Goal: Task Accomplishment & Management: Manage account settings

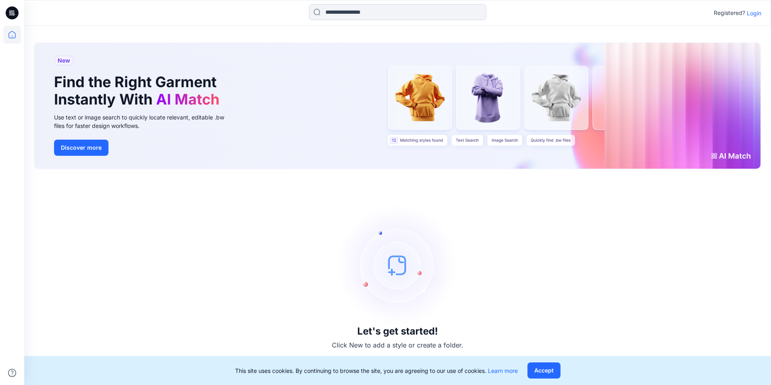
click at [753, 10] on p "Login" at bounding box center [754, 13] width 15 height 8
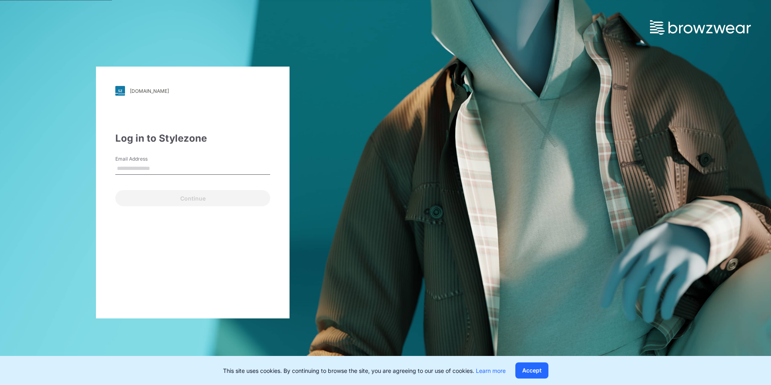
click at [177, 168] on input "Email Address" at bounding box center [192, 169] width 155 height 12
click at [167, 167] on input "Email Address" at bounding box center [192, 169] width 155 height 12
paste input "**********"
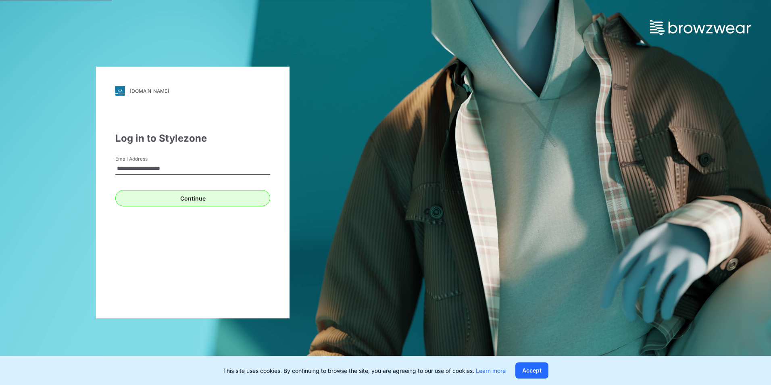
type input "**********"
click at [183, 199] on button "Continue" at bounding box center [192, 198] width 155 height 16
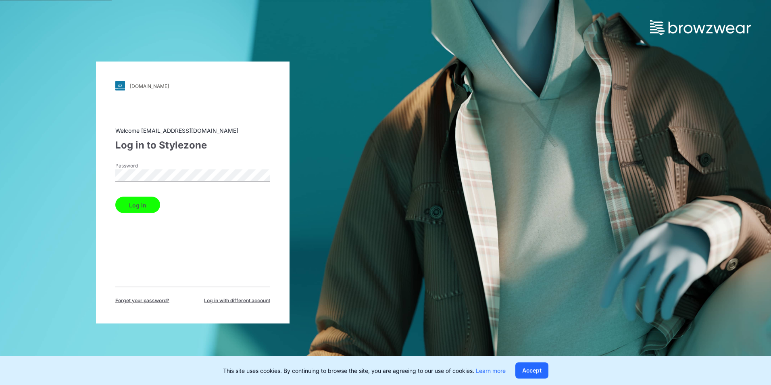
click at [133, 202] on button "Log in" at bounding box center [137, 205] width 45 height 16
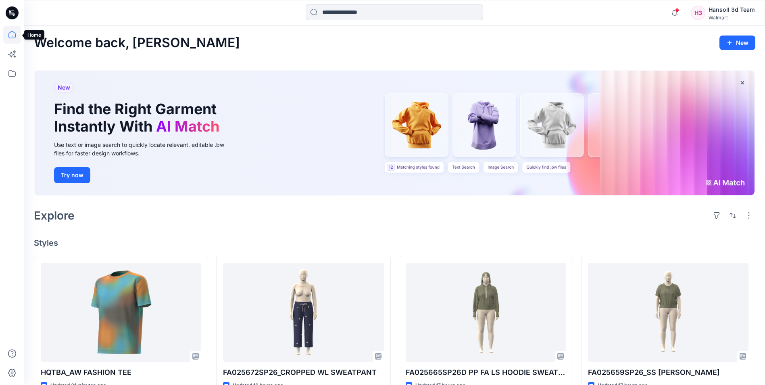
click at [17, 33] on icon at bounding box center [12, 35] width 18 height 18
click at [15, 11] on icon at bounding box center [12, 12] width 13 height 13
click at [10, 12] on icon at bounding box center [10, 11] width 2 height 0
click at [17, 14] on icon at bounding box center [12, 12] width 13 height 13
click at [15, 74] on icon at bounding box center [12, 74] width 18 height 18
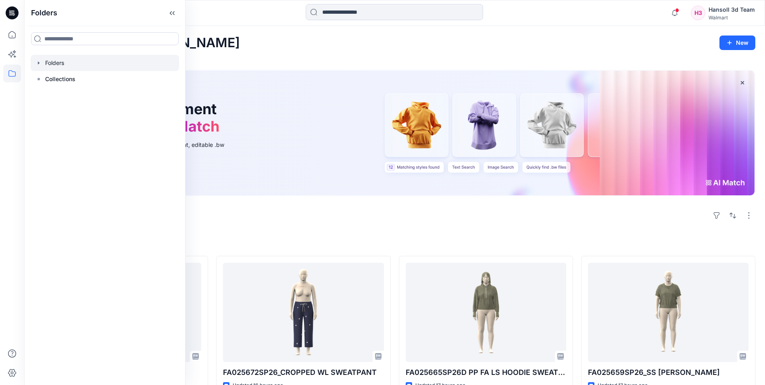
click at [39, 62] on icon "button" at bounding box center [39, 62] width 2 height 3
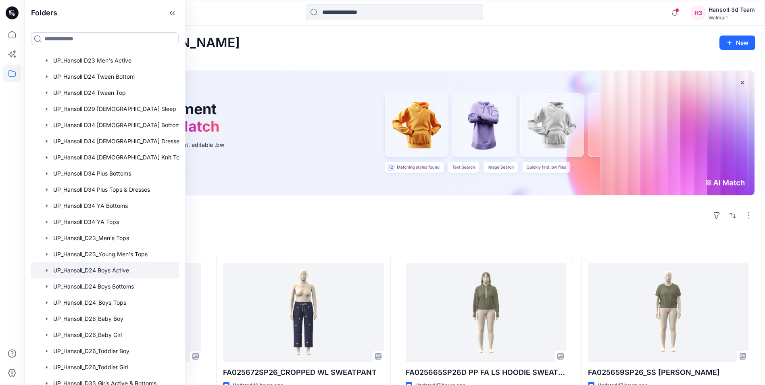
scroll to position [382, 0]
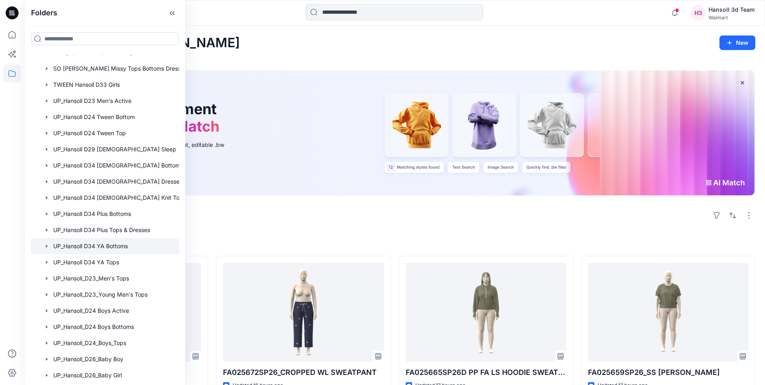
click at [125, 249] on div at bounding box center [115, 246] width 169 height 16
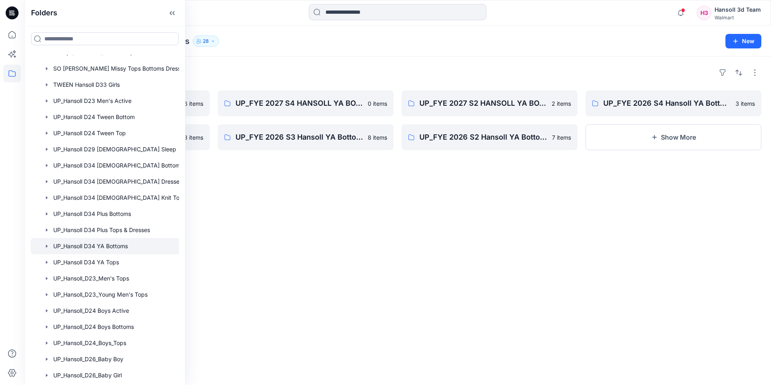
click at [443, 221] on div "Folders UP_FYE 2027 S3 HANSOLL YA BOTTOMS 6 items UP_FYE 2027 S1 HANSOLL YA BOT…" at bounding box center [397, 220] width 747 height 328
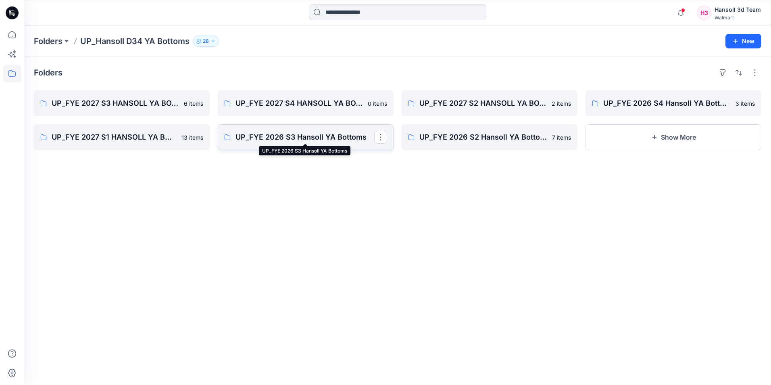
click at [313, 140] on p "UP_FYE 2026 S3 Hansoll YA Bottoms" at bounding box center [305, 137] width 139 height 11
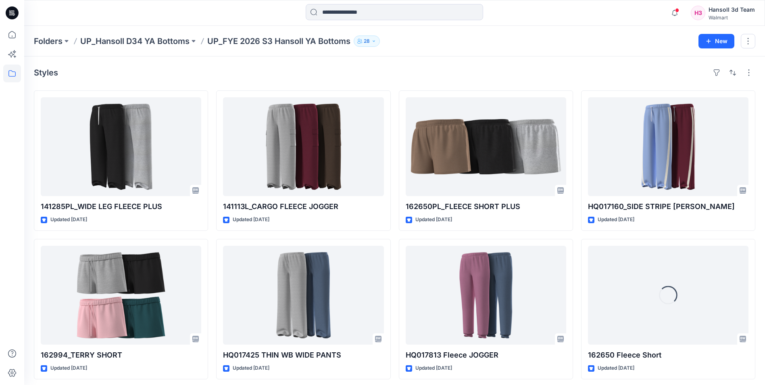
scroll to position [4, 0]
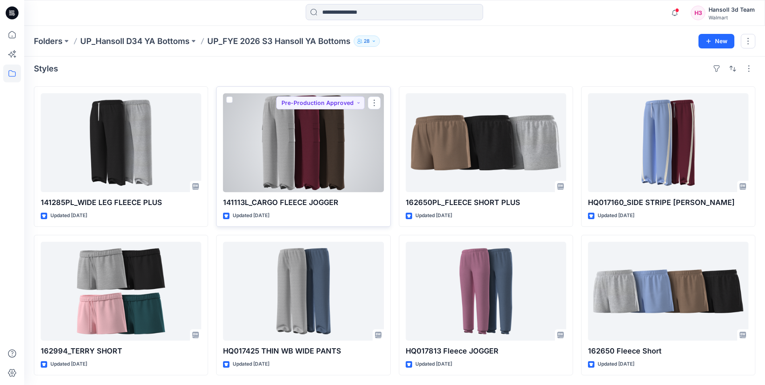
click at [313, 170] on div at bounding box center [303, 142] width 161 height 99
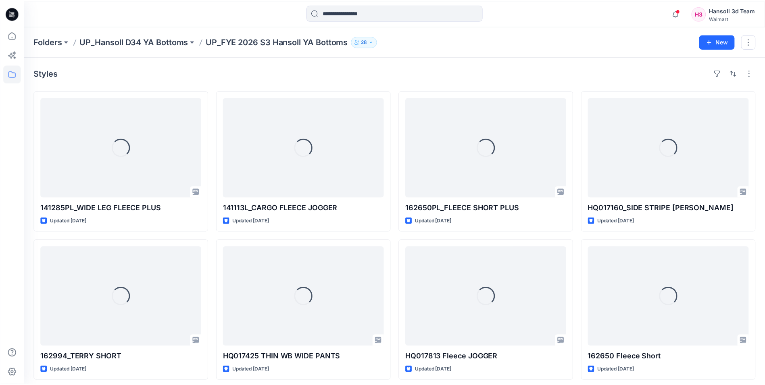
scroll to position [4, 0]
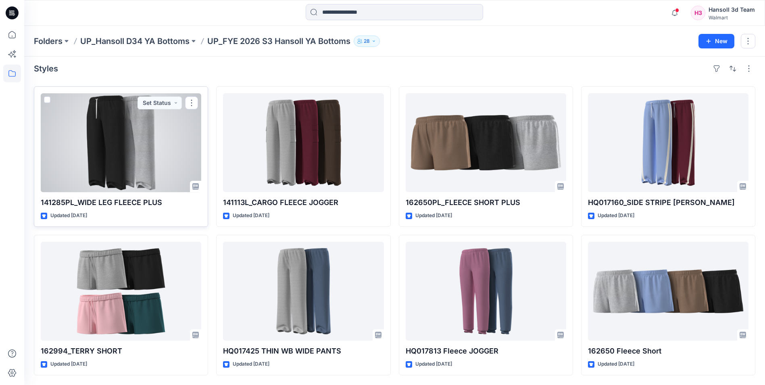
click at [130, 179] on div at bounding box center [121, 142] width 161 height 99
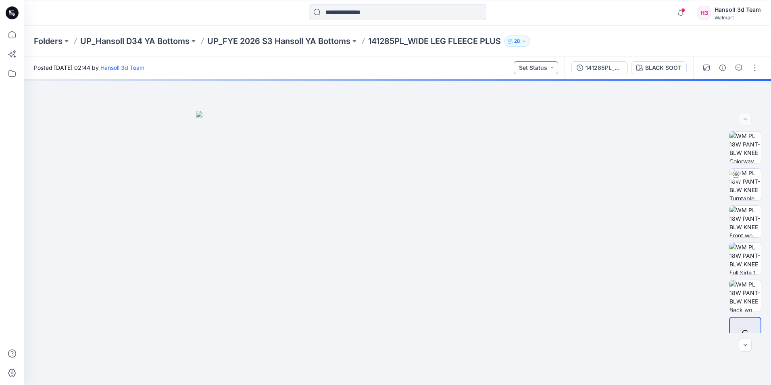
click at [547, 67] on button "Set Status" at bounding box center [536, 67] width 44 height 13
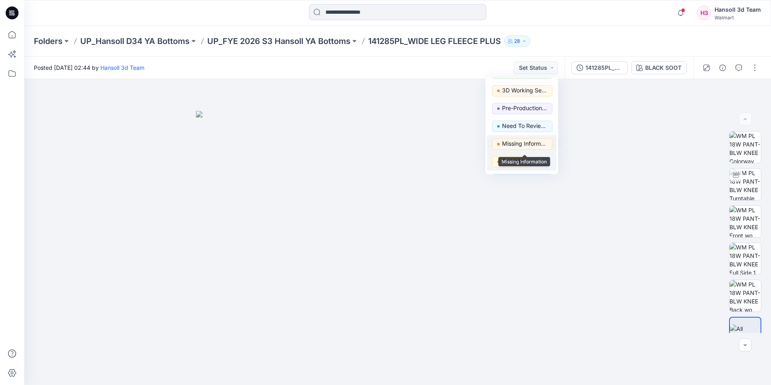
scroll to position [102, 0]
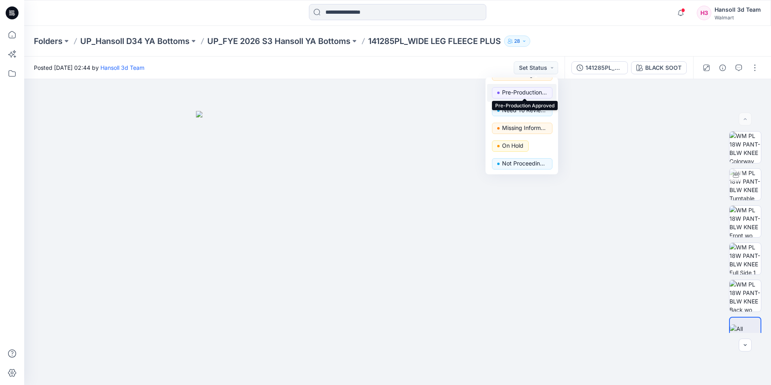
click at [522, 90] on p "Pre-Production Approved" at bounding box center [524, 92] width 45 height 10
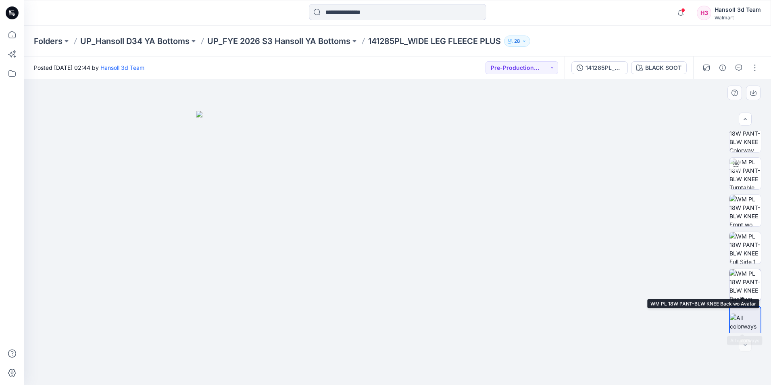
scroll to position [16, 0]
click at [754, 67] on button "button" at bounding box center [755, 67] width 13 height 13
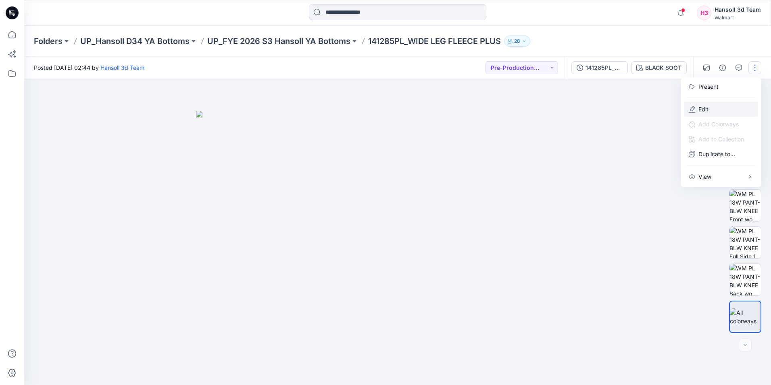
click at [726, 112] on button "Edit" at bounding box center [721, 109] width 74 height 15
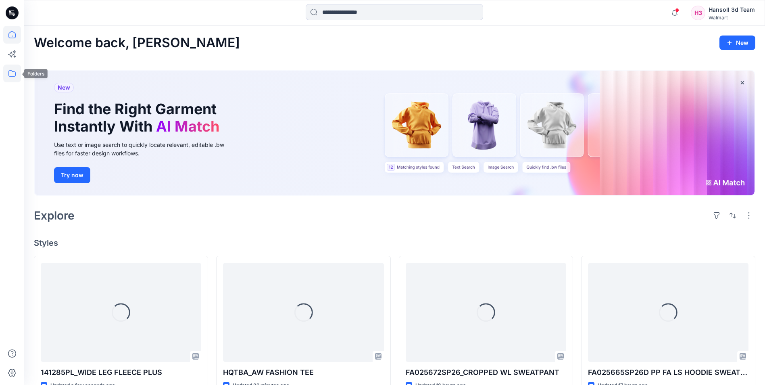
click at [5, 72] on icon at bounding box center [12, 74] width 18 height 18
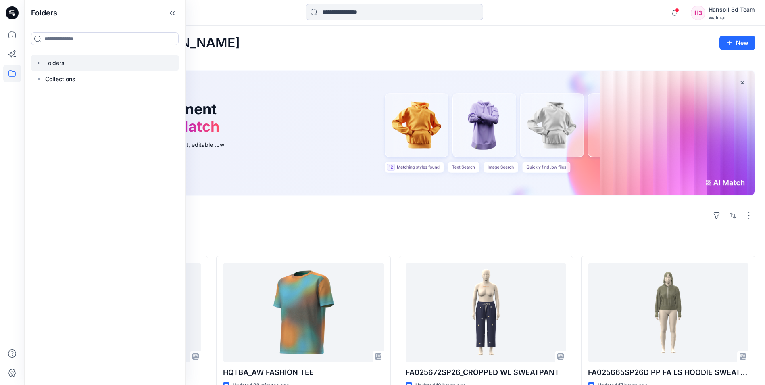
click at [44, 63] on div at bounding box center [105, 63] width 148 height 16
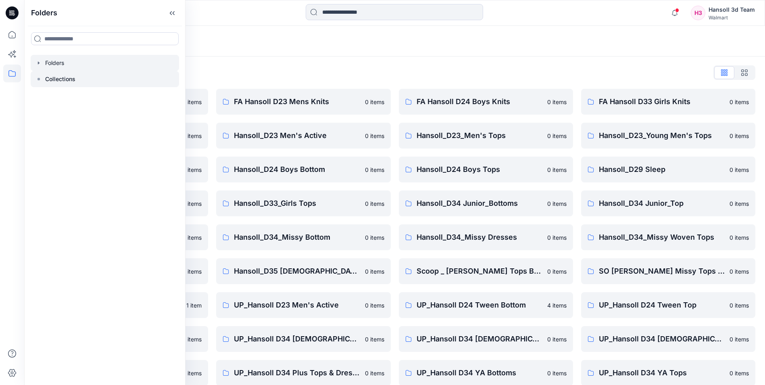
click at [46, 80] on p "Collections" at bounding box center [60, 79] width 30 height 10
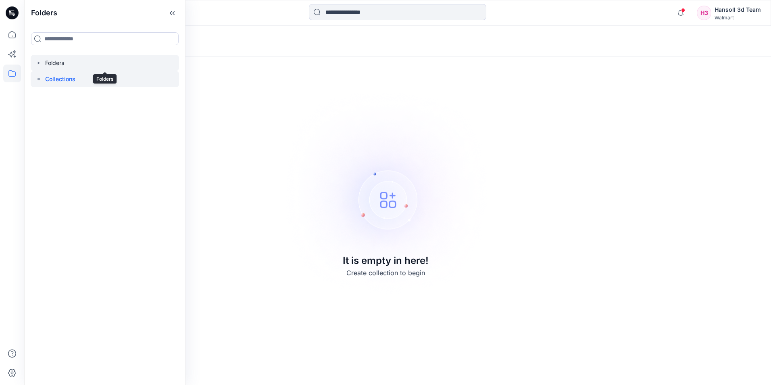
click at [46, 65] on div at bounding box center [105, 63] width 148 height 16
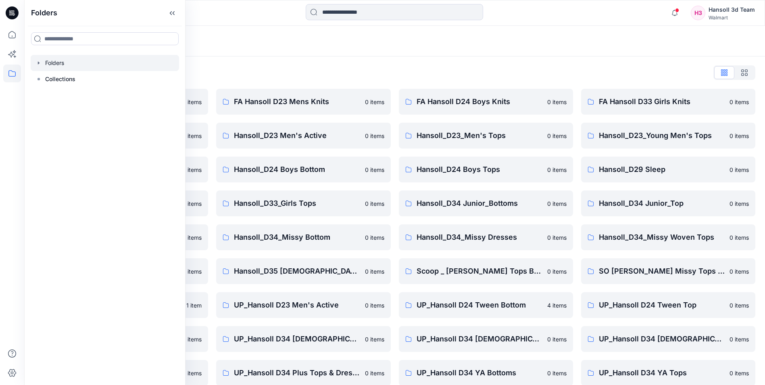
click at [311, 62] on div "Folders List EcoShot Hansoll 0 items FA Hansoll D34 Womens Knits 0 items Hansol…" at bounding box center [394, 276] width 741 height 440
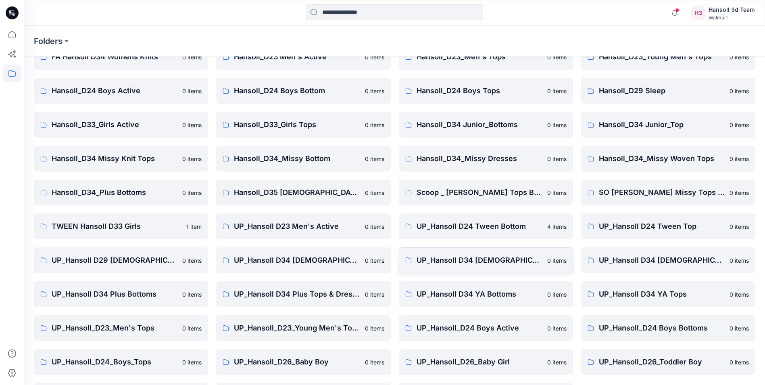
scroll to position [112, 0]
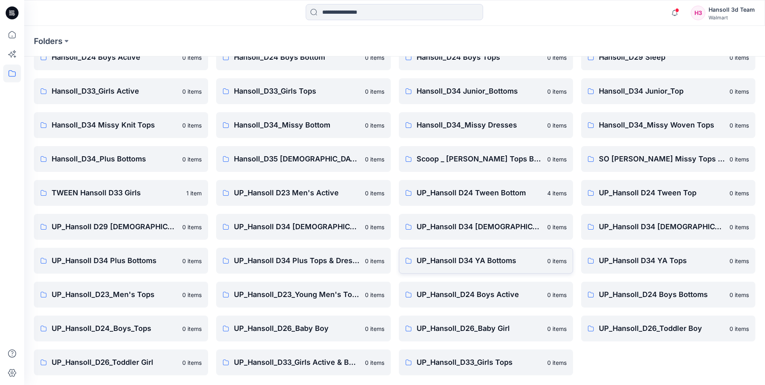
click at [532, 261] on p "UP_Hansoll D34 YA Bottoms" at bounding box center [480, 260] width 126 height 11
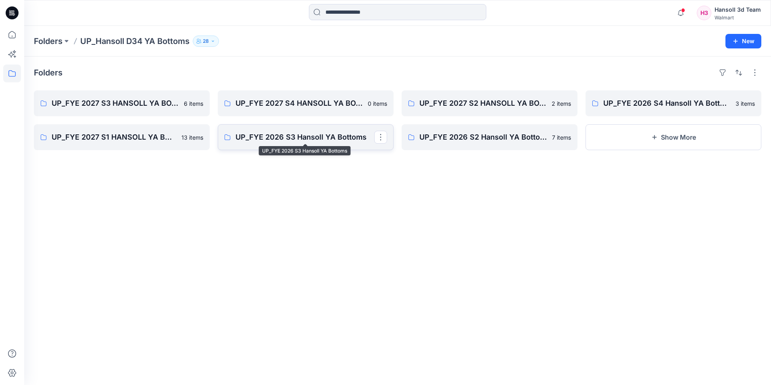
click at [286, 139] on p "UP_FYE 2026 S3 Hansoll YA Bottoms" at bounding box center [305, 137] width 139 height 11
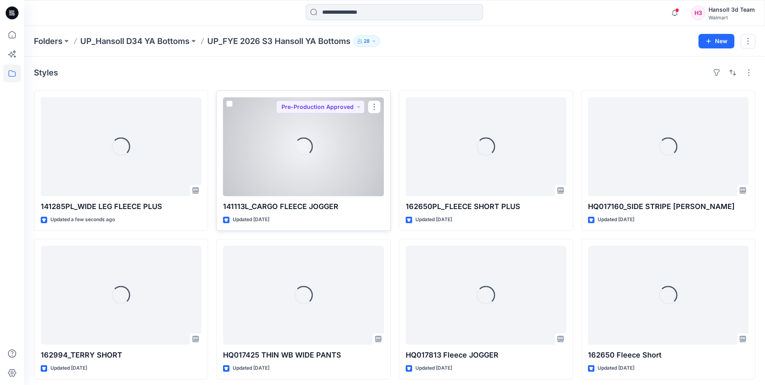
click at [372, 180] on div "Loading..." at bounding box center [303, 146] width 161 height 99
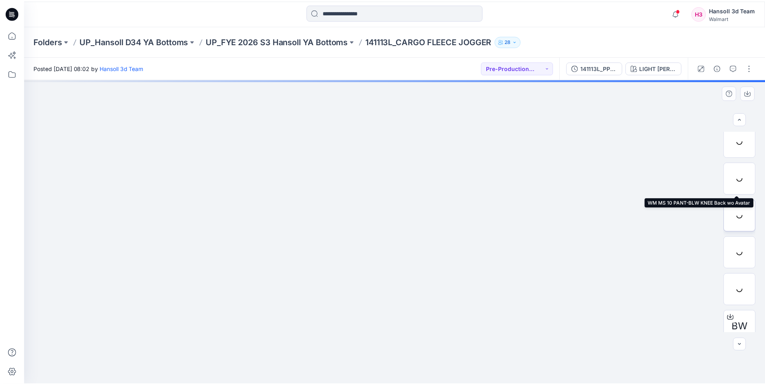
scroll to position [127, 0]
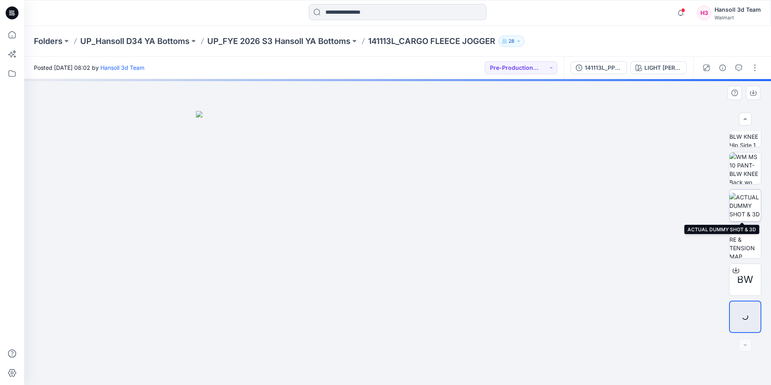
click at [749, 207] on img at bounding box center [745, 205] width 31 height 25
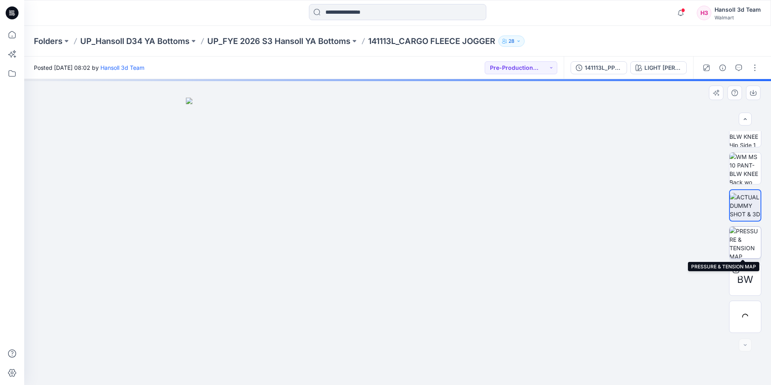
click at [747, 237] on img at bounding box center [745, 242] width 31 height 31
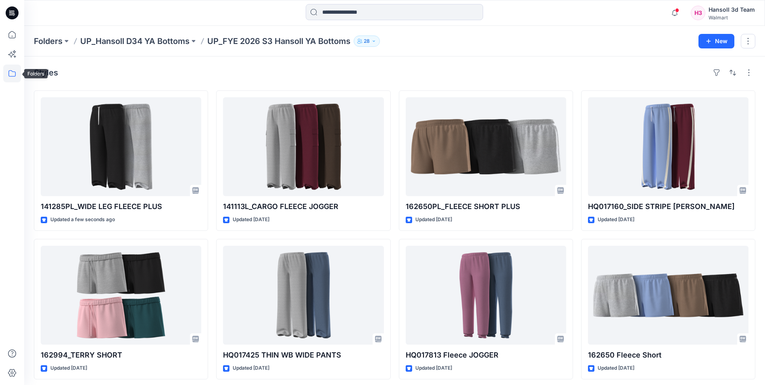
click at [12, 67] on icon at bounding box center [12, 74] width 18 height 18
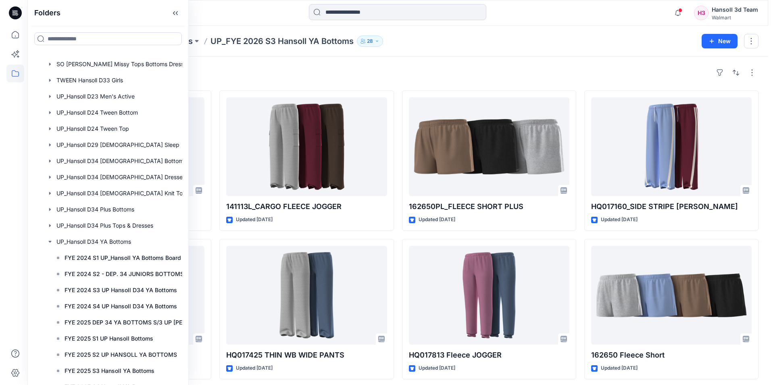
scroll to position [484, 0]
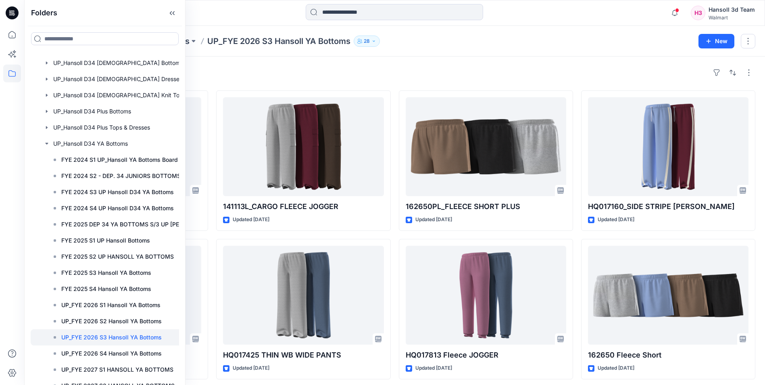
click at [410, 68] on div "Styles" at bounding box center [395, 72] width 722 height 13
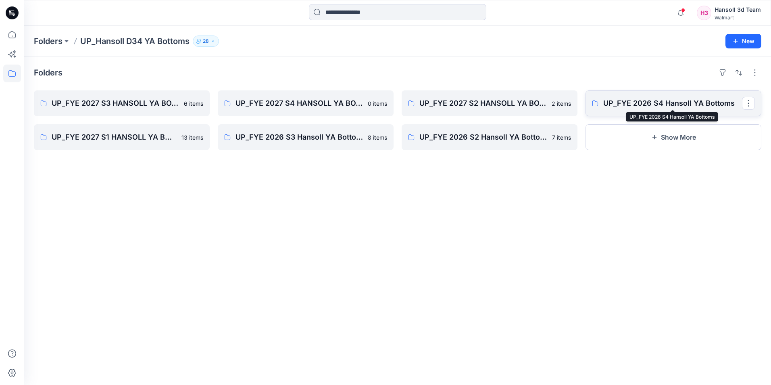
click at [635, 101] on p "UP_FYE 2026 S4 Hansoll YA Bottoms" at bounding box center [672, 103] width 139 height 11
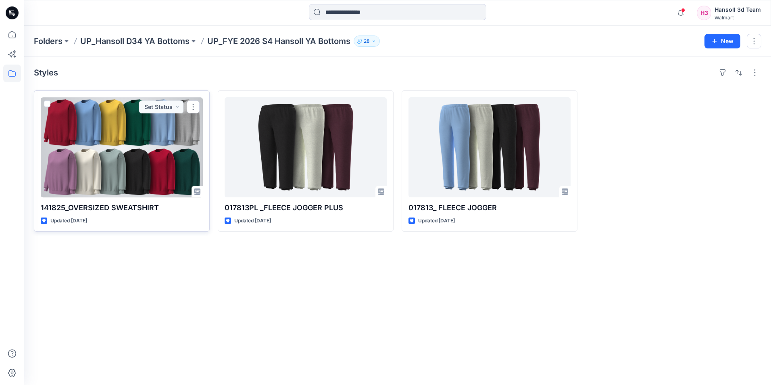
click at [149, 161] on div at bounding box center [122, 147] width 162 height 100
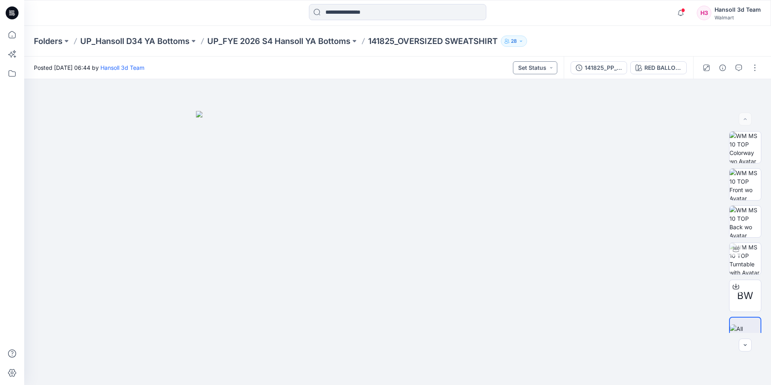
click at [547, 67] on button "Set Status" at bounding box center [535, 67] width 44 height 13
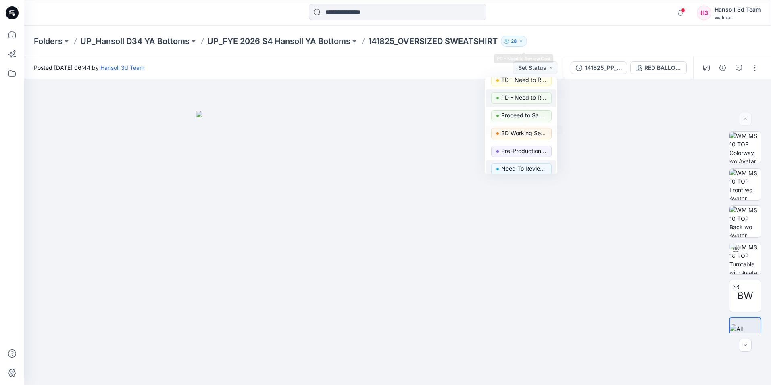
scroll to position [102, 0]
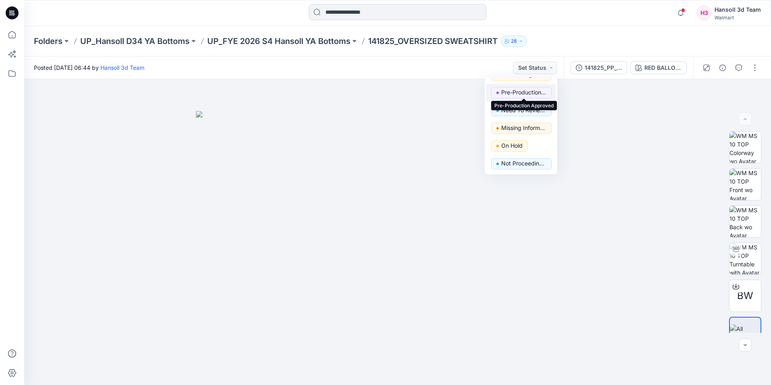
click at [520, 92] on p "Pre-Production Approved" at bounding box center [523, 92] width 45 height 10
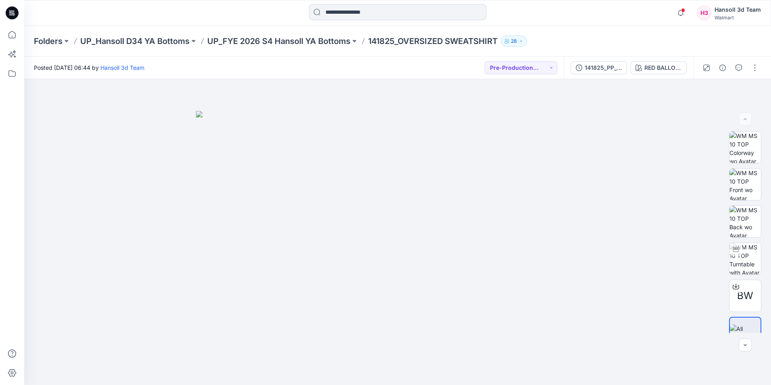
click at [648, 44] on div "Folders UP_Hansoll D34 YA Bottoms UP_FYE 2026 S4 Hansoll YA Bottoms 141825_OVER…" at bounding box center [366, 40] width 665 height 11
click at [755, 71] on button "button" at bounding box center [755, 67] width 13 height 13
click at [709, 111] on button "Edit" at bounding box center [721, 109] width 74 height 15
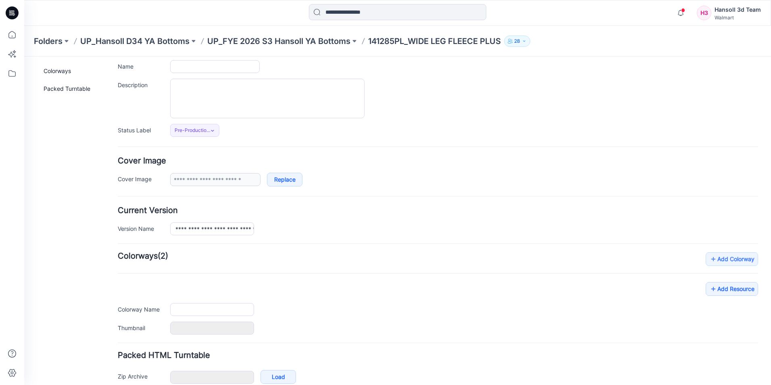
scroll to position [98, 0]
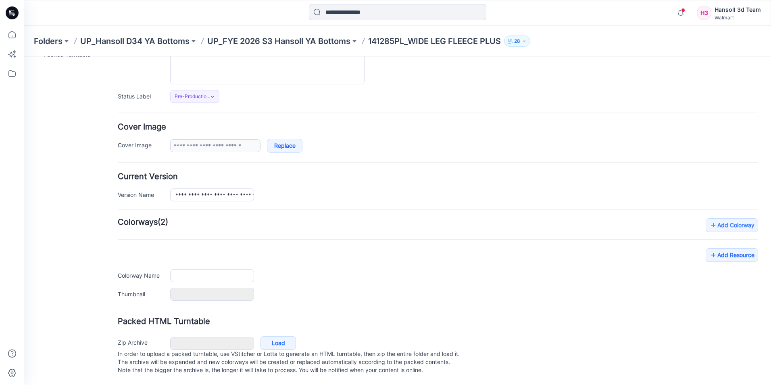
type input "**********"
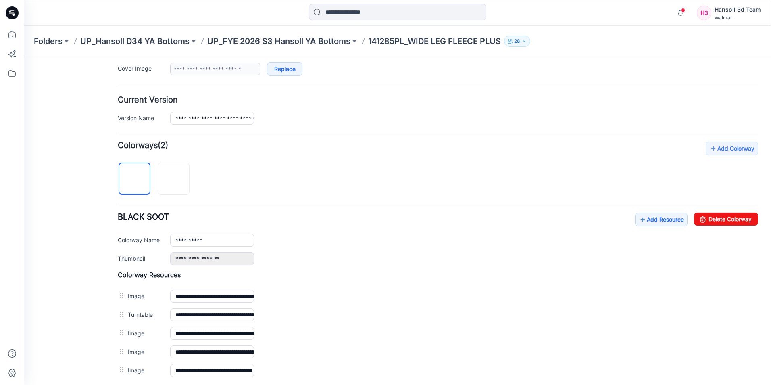
scroll to position [254, 0]
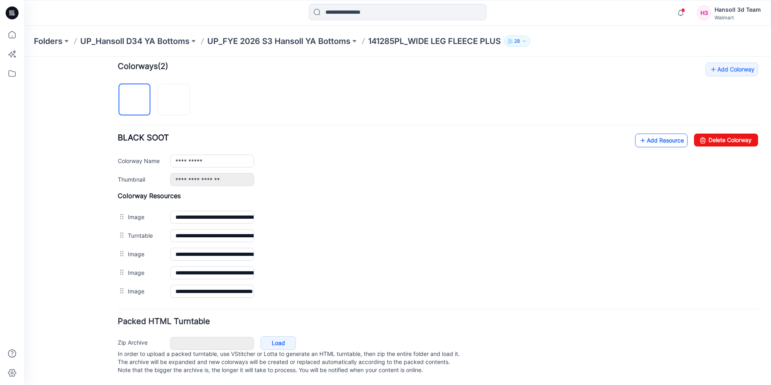
click at [654, 134] on link "Add Resource" at bounding box center [661, 141] width 52 height 14
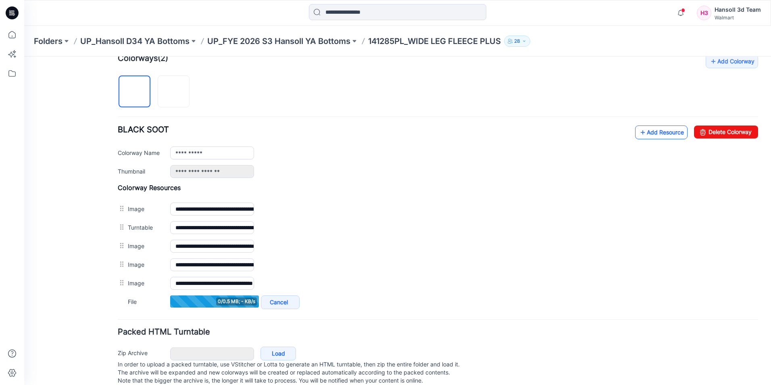
click at [663, 135] on link "Add Resource" at bounding box center [661, 132] width 52 height 14
click at [643, 131] on link "Add Resource" at bounding box center [661, 132] width 52 height 14
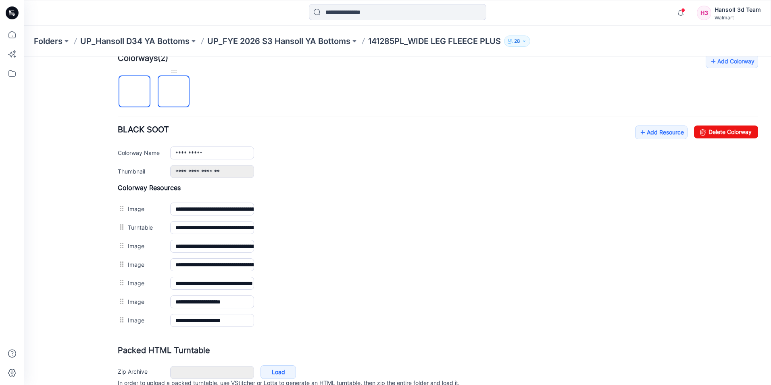
click at [174, 92] on img at bounding box center [174, 92] width 0 height 0
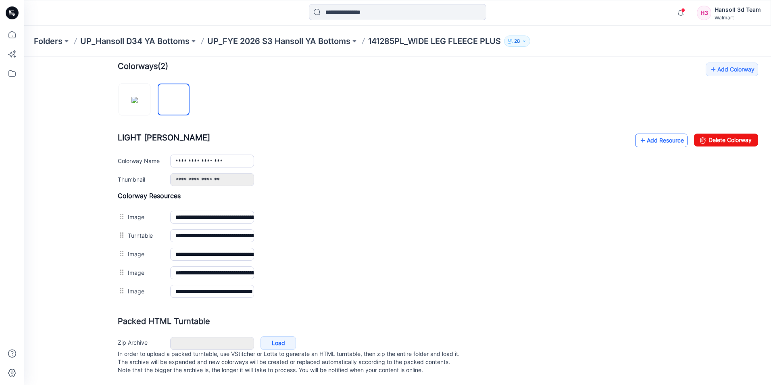
click at [669, 136] on link "Add Resource" at bounding box center [661, 141] width 52 height 14
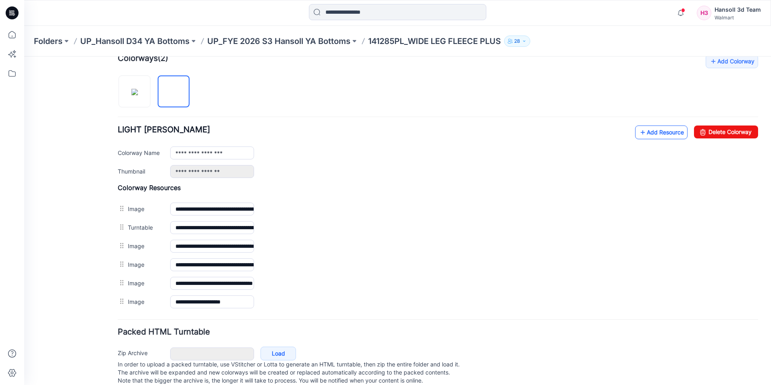
click at [655, 132] on link "Add Resource" at bounding box center [661, 132] width 52 height 14
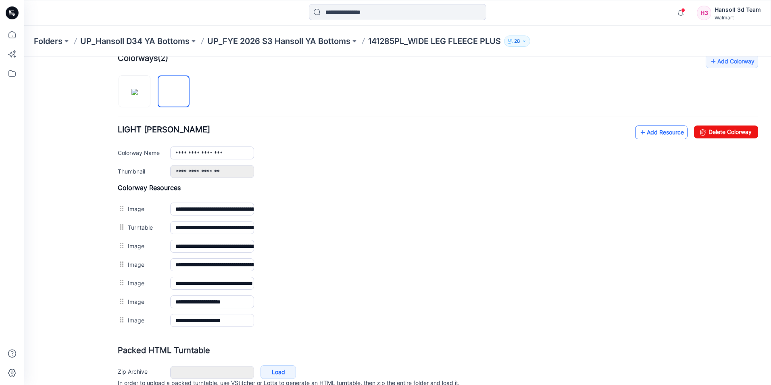
click at [648, 134] on link "Add Resource" at bounding box center [661, 132] width 52 height 14
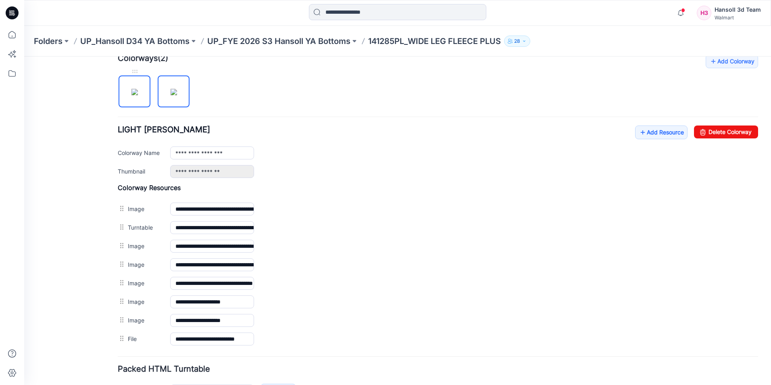
click at [135, 89] on img at bounding box center [135, 92] width 6 height 6
type input "**********"
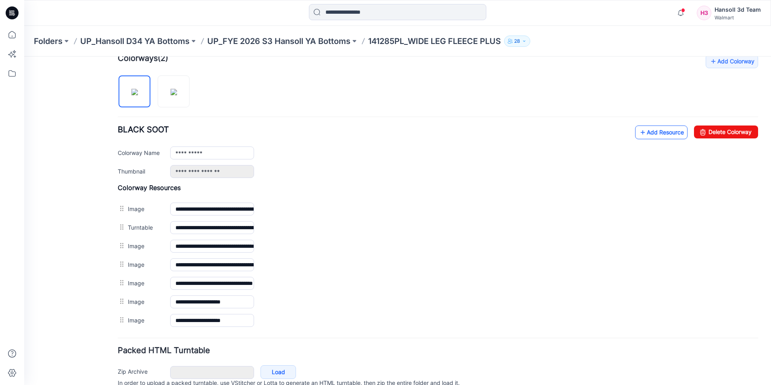
click at [642, 132] on link "Add Resource" at bounding box center [661, 132] width 52 height 14
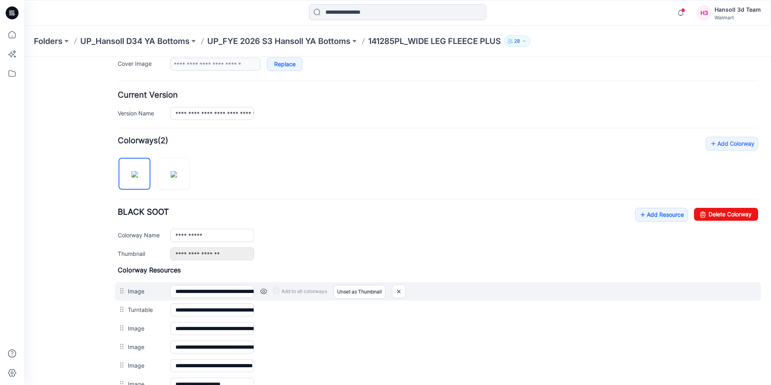
scroll to position [310, 0]
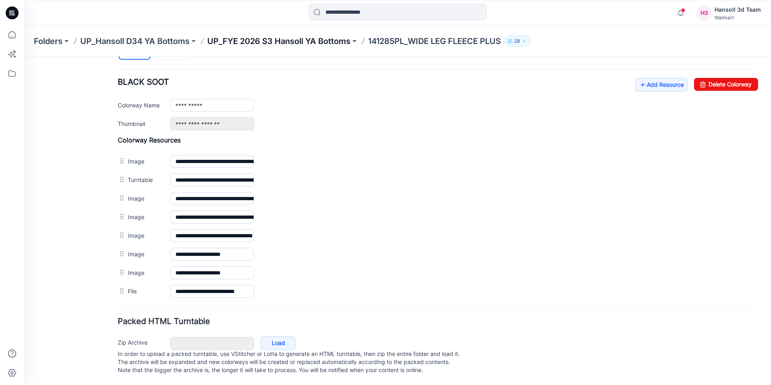
click at [302, 43] on p "UP_FYE 2026 S3 Hansoll YA Bottoms" at bounding box center [278, 40] width 143 height 11
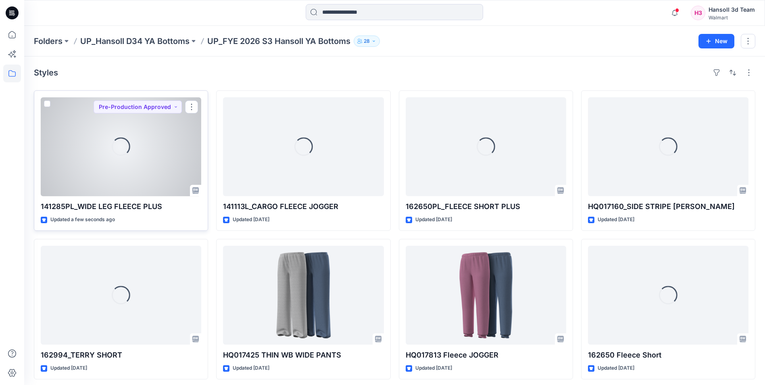
click at [173, 157] on div "Loading..." at bounding box center [121, 146] width 161 height 99
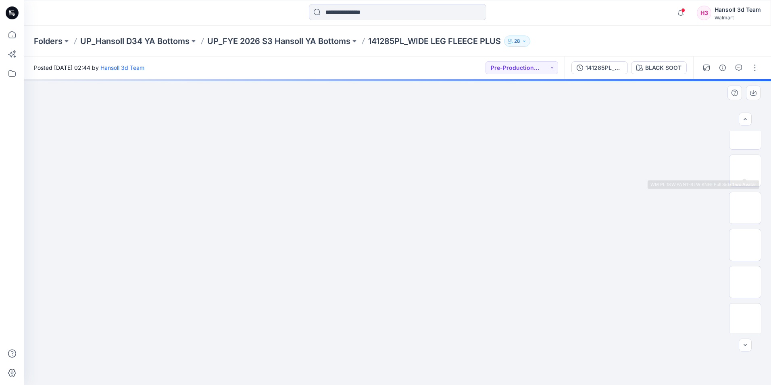
scroll to position [127, 0]
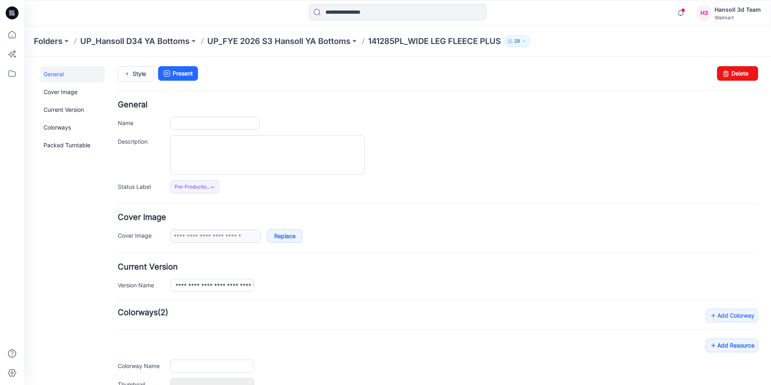
type input "**********"
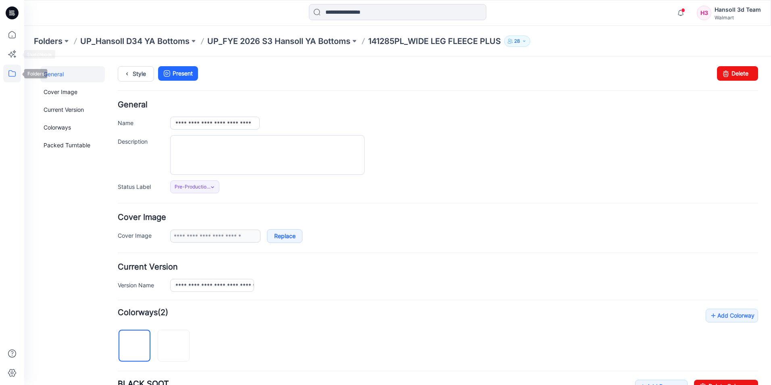
click at [9, 77] on icon at bounding box center [12, 74] width 18 height 18
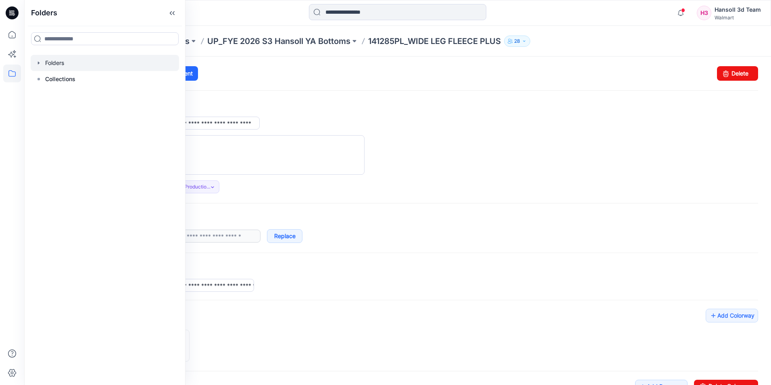
click at [59, 66] on div at bounding box center [105, 63] width 148 height 16
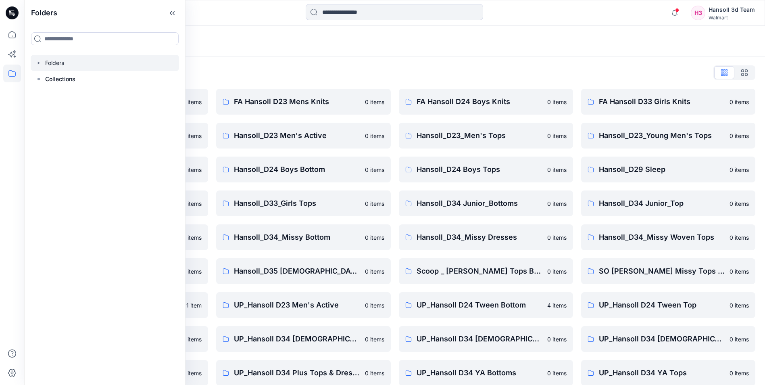
click at [397, 74] on div "Folders List" at bounding box center [395, 72] width 722 height 13
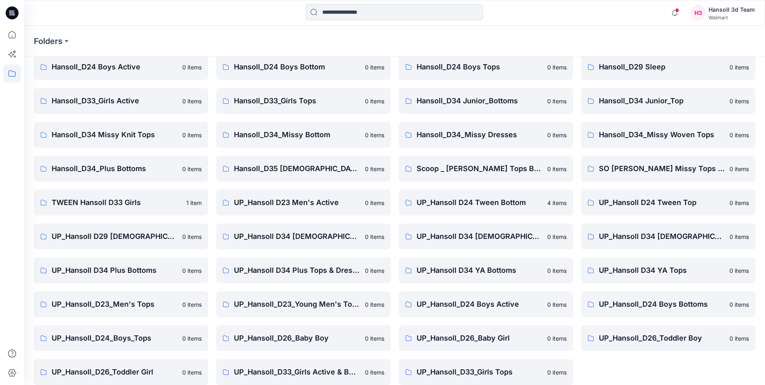
scroll to position [112, 0]
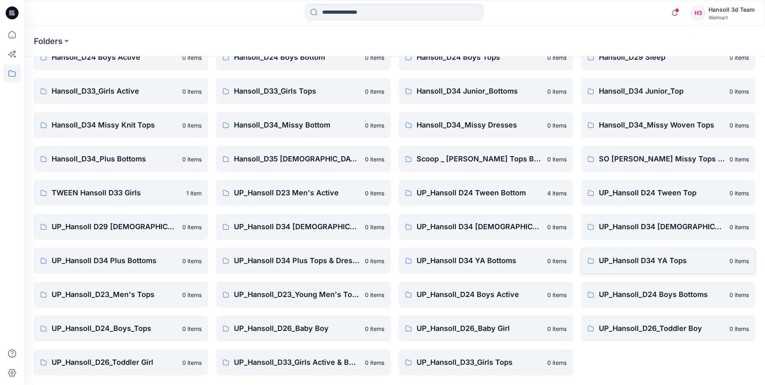
click at [639, 261] on p "UP_Hansoll D34 YA Tops" at bounding box center [662, 260] width 126 height 11
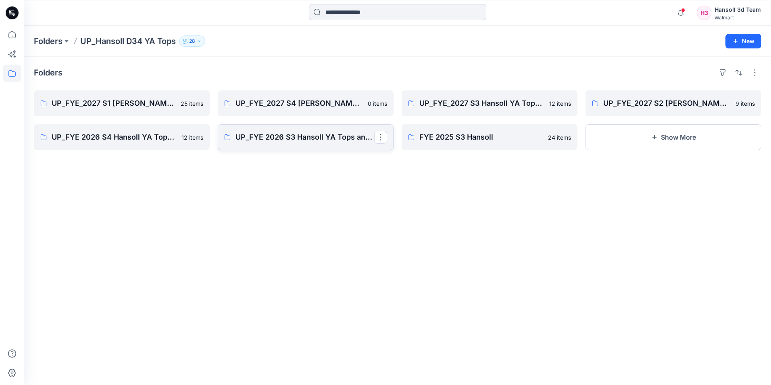
click at [271, 144] on link "UP_FYE 2026 S3 Hansoll YA Tops and Dresses" at bounding box center [306, 137] width 176 height 26
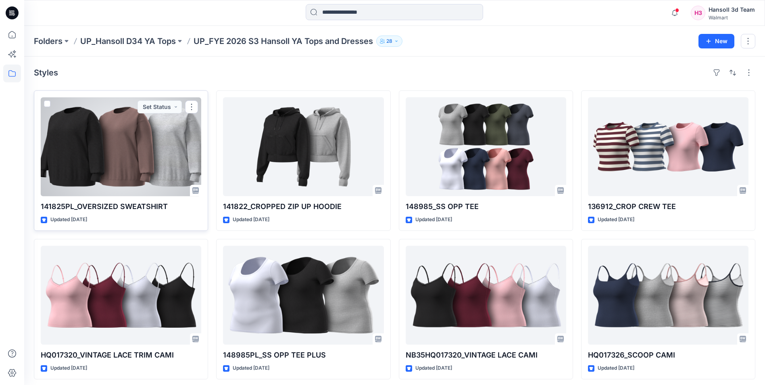
click at [158, 145] on div at bounding box center [121, 146] width 161 height 99
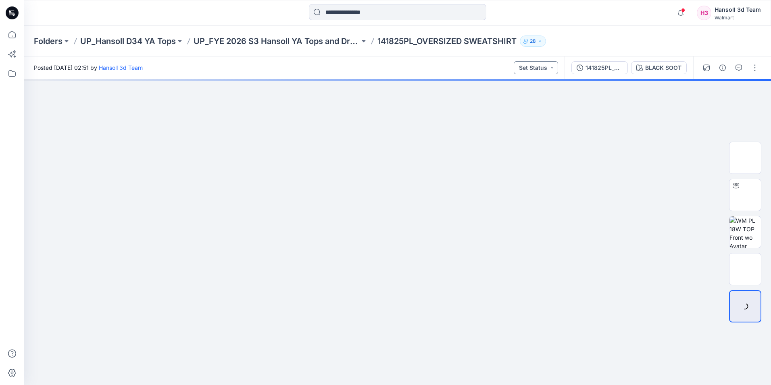
click at [546, 68] on button "Set Status" at bounding box center [536, 67] width 44 height 13
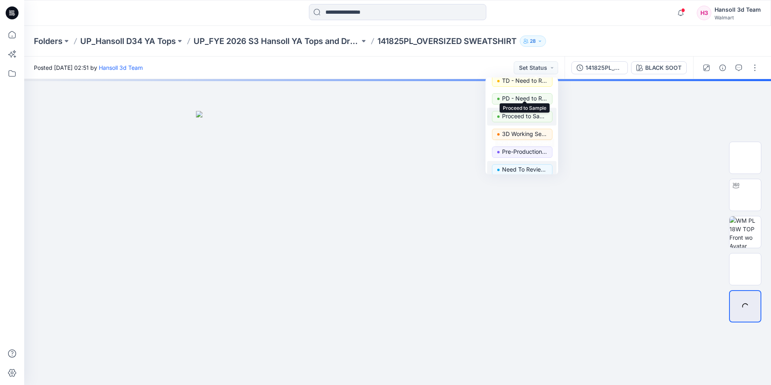
scroll to position [81, 0]
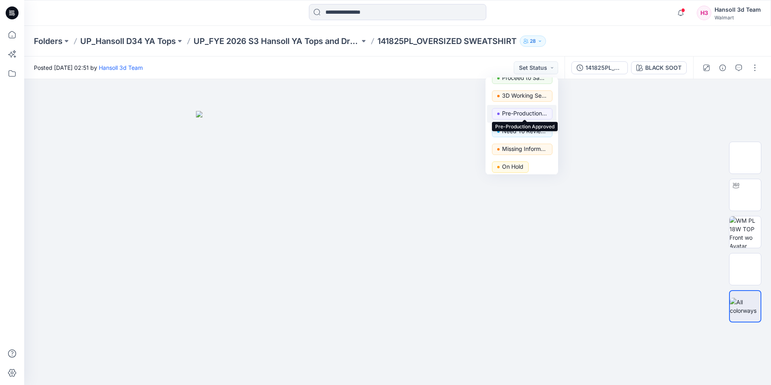
click at [522, 114] on p "Pre-Production Approved" at bounding box center [524, 113] width 45 height 10
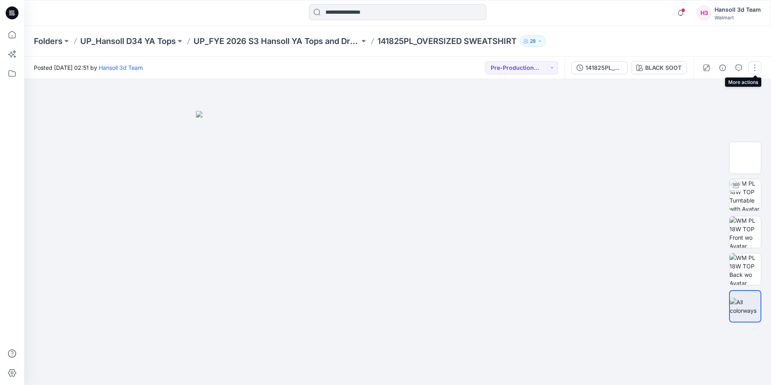
click at [758, 69] on button "button" at bounding box center [755, 67] width 13 height 13
click at [698, 109] on button "Edit" at bounding box center [721, 109] width 74 height 15
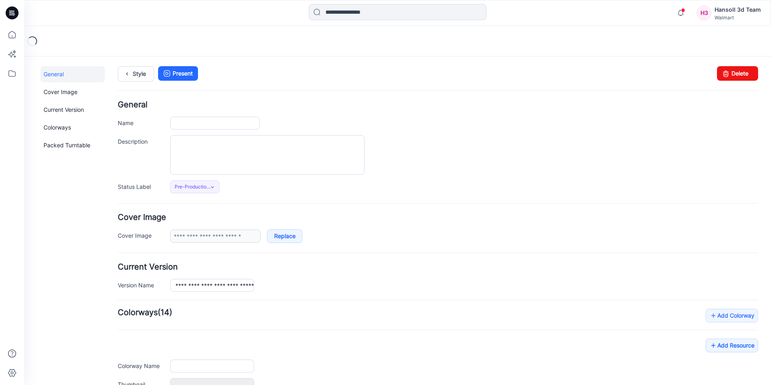
type input "**********"
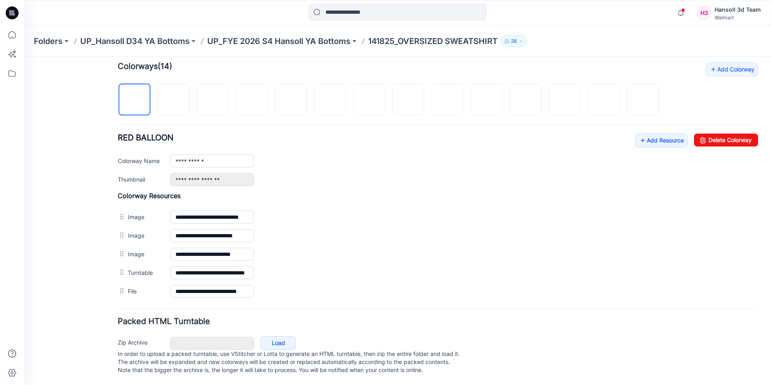
scroll to position [254, 0]
click at [657, 136] on link "Add Resource" at bounding box center [661, 141] width 52 height 14
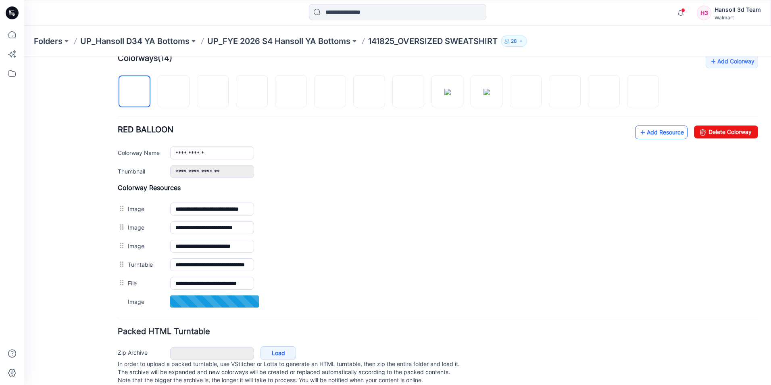
click at [665, 134] on link "Add Resource" at bounding box center [661, 132] width 52 height 14
click at [644, 131] on link "Add Resource" at bounding box center [661, 132] width 52 height 14
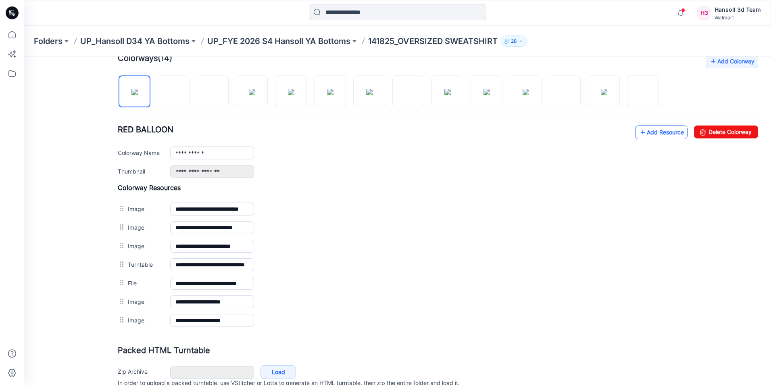
click at [658, 135] on link "Add Resource" at bounding box center [661, 132] width 52 height 14
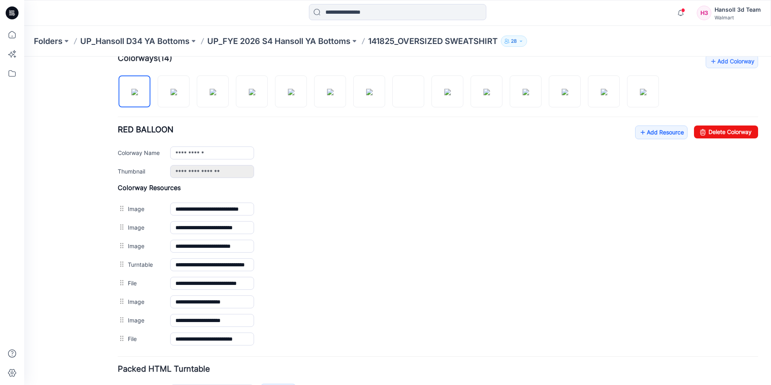
click at [405, 43] on p "141825_OVERSIZED SWEATSHIRT" at bounding box center [432, 40] width 129 height 11
click at [315, 37] on p "UP_FYE 2026 S4 Hansoll YA Bottoms" at bounding box center [278, 40] width 143 height 11
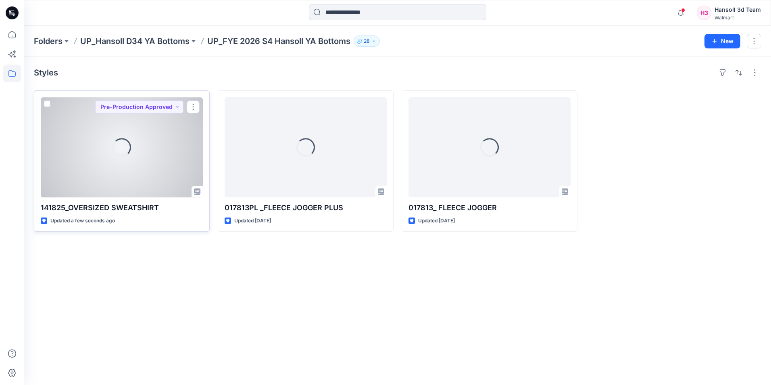
click at [132, 162] on div at bounding box center [122, 147] width 162 height 100
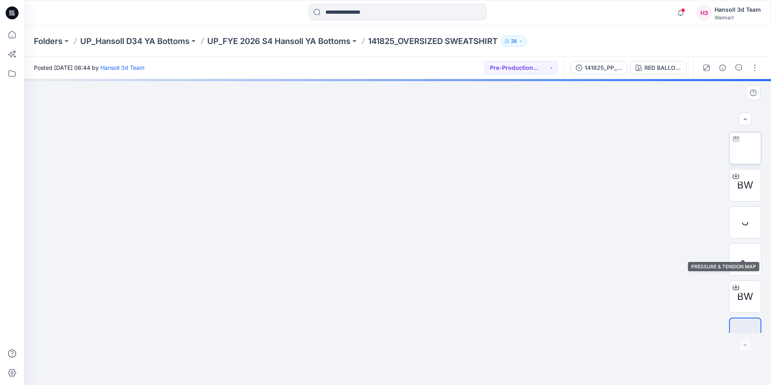
scroll to position [127, 0]
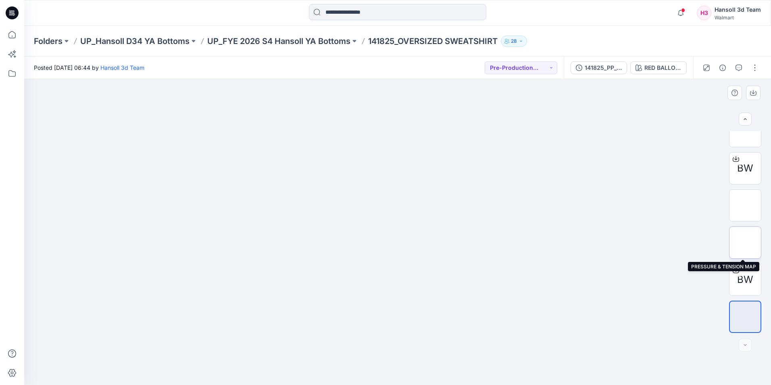
click at [745, 242] on img at bounding box center [745, 242] width 0 height 0
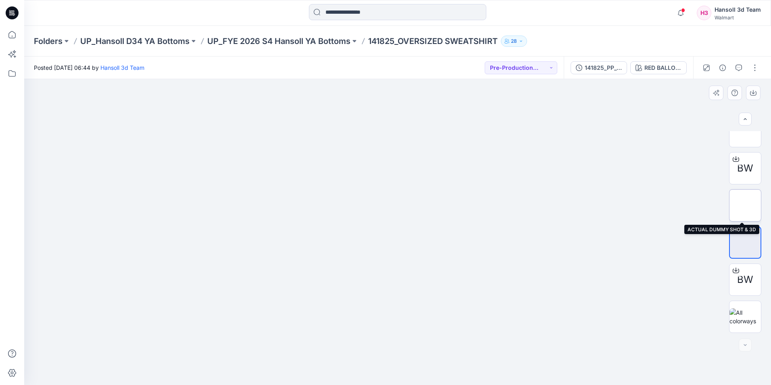
click at [745, 205] on img at bounding box center [745, 205] width 0 height 0
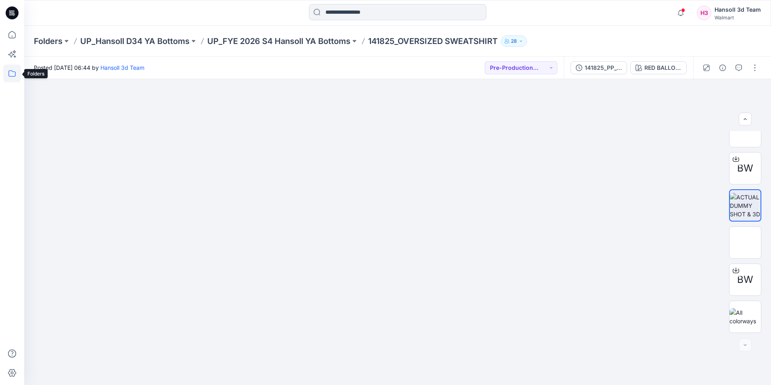
click at [8, 75] on icon at bounding box center [12, 74] width 18 height 18
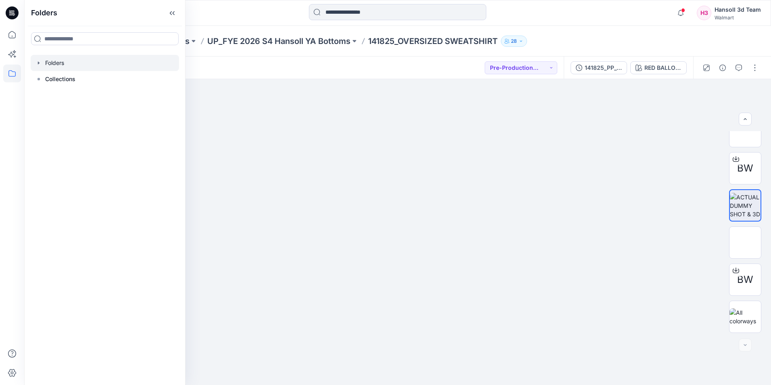
click at [39, 66] on icon "button" at bounding box center [38, 63] width 6 height 6
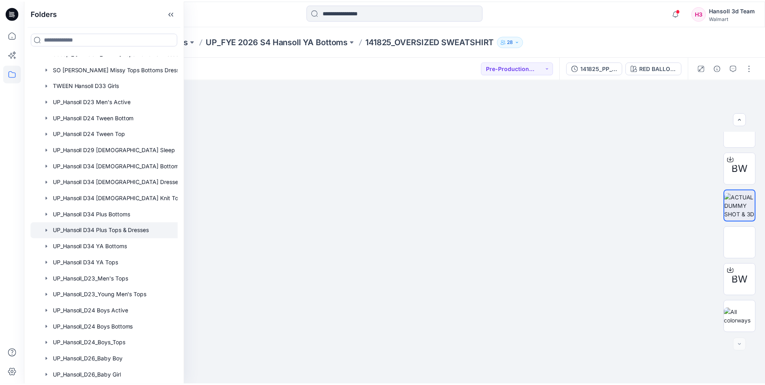
scroll to position [382, 0]
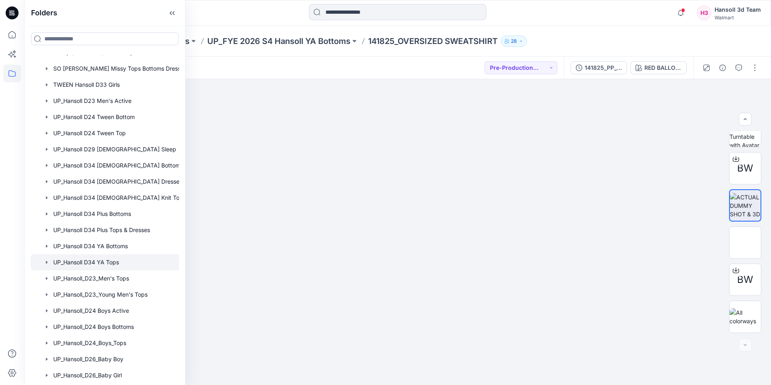
click at [125, 267] on div at bounding box center [115, 262] width 169 height 16
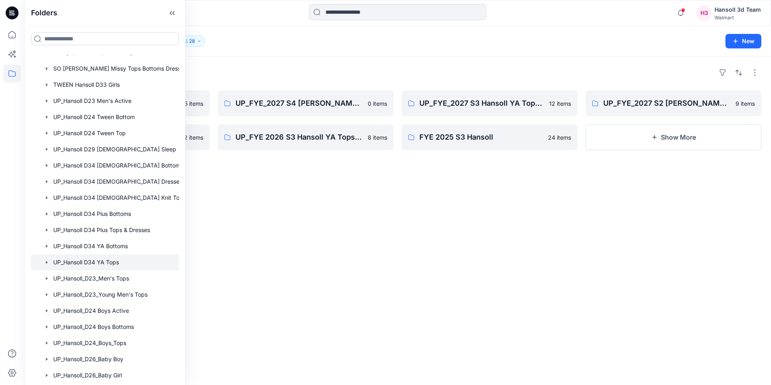
click at [442, 264] on div "Folders UP_FYE_2027 S1 Hansoll YA Tops and Dresses 25 items UP_FYE 2026 S4 Hans…" at bounding box center [397, 220] width 747 height 328
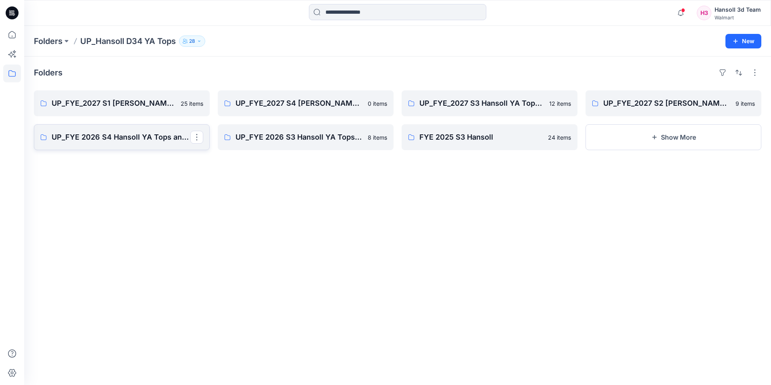
click at [150, 142] on p "UP_FYE 2026 S4 Hansoll YA Tops and Dresses" at bounding box center [121, 137] width 139 height 11
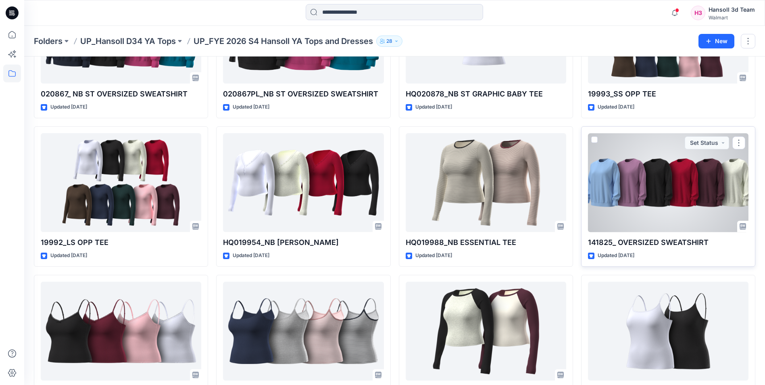
scroll to position [152, 0]
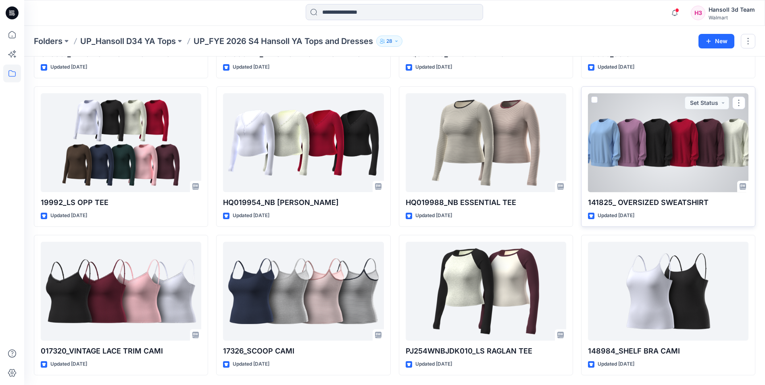
click at [657, 150] on div at bounding box center [668, 142] width 161 height 99
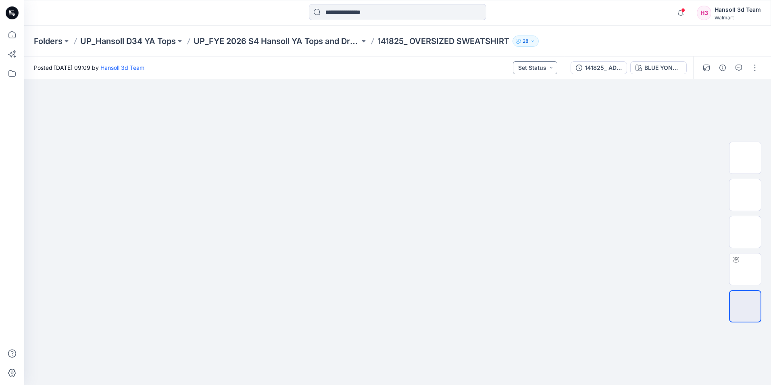
click at [550, 69] on button "Set Status" at bounding box center [535, 67] width 44 height 13
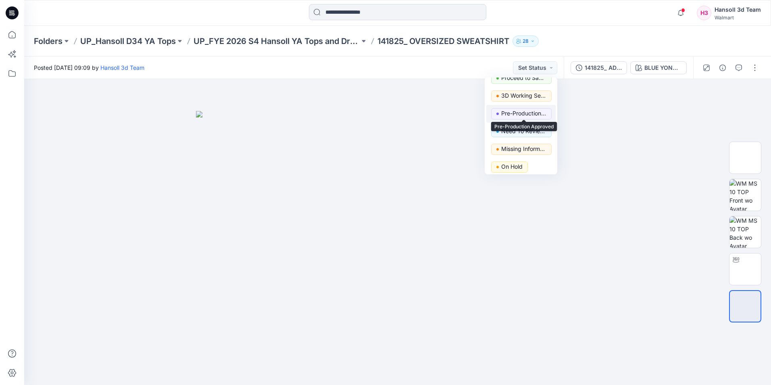
click at [521, 116] on p "Pre-Production Approved" at bounding box center [523, 113] width 45 height 10
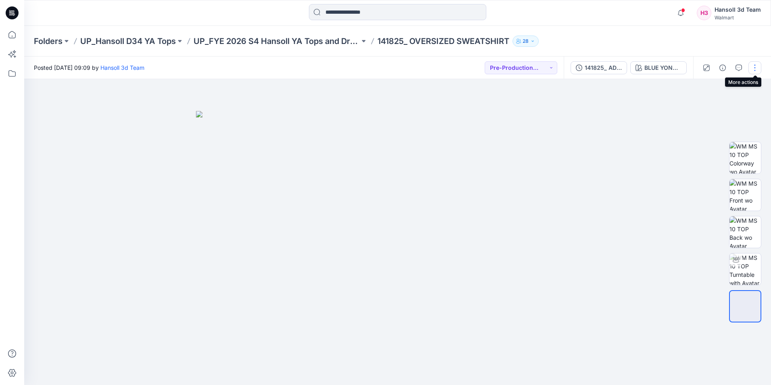
click at [752, 69] on button "button" at bounding box center [755, 67] width 13 height 13
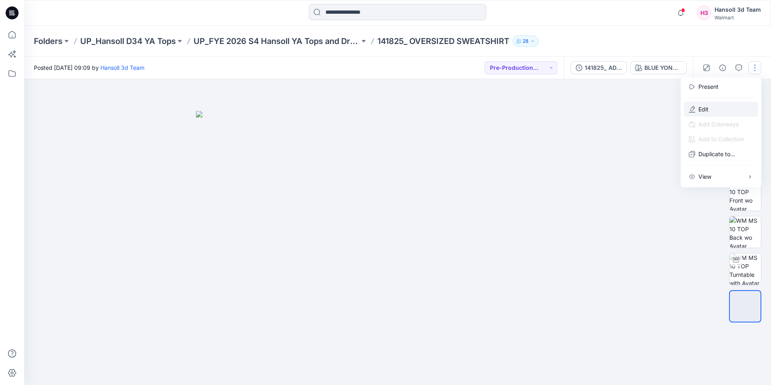
click at [720, 106] on button "Edit" at bounding box center [721, 109] width 74 height 15
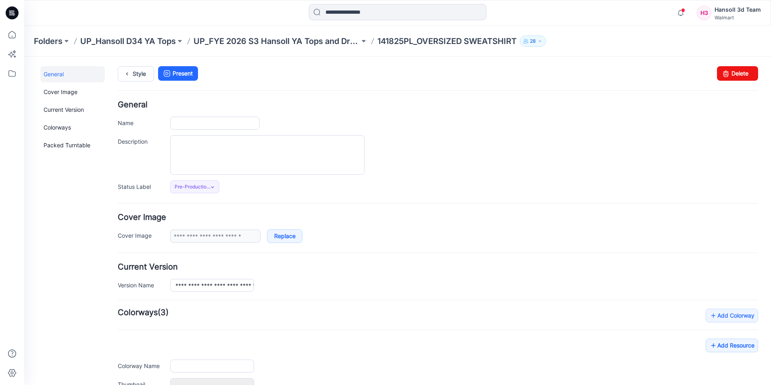
type input "**********"
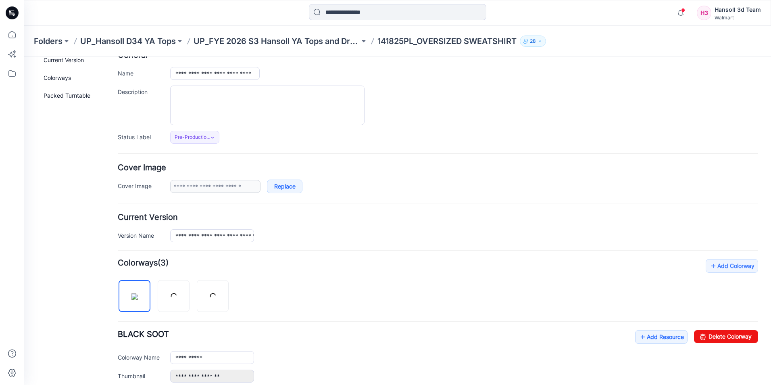
scroll to position [202, 0]
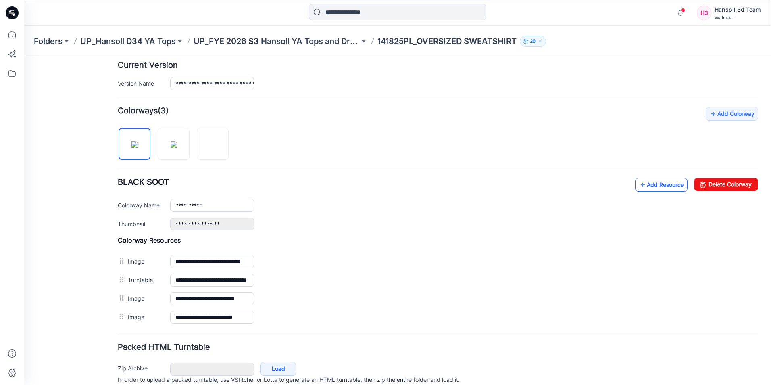
click at [654, 186] on link "Add Resource" at bounding box center [661, 185] width 52 height 14
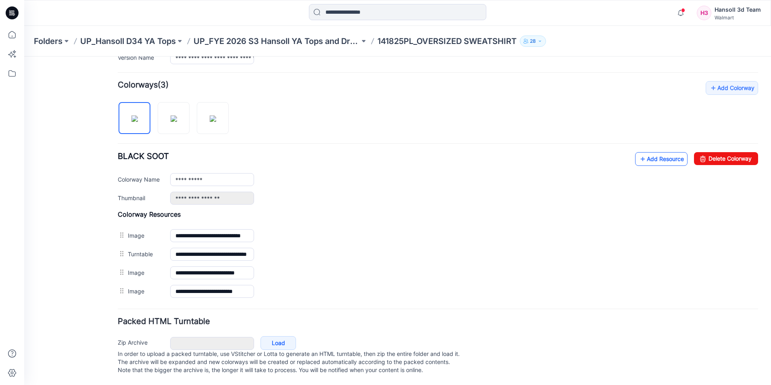
click at [647, 155] on link "Add Resource" at bounding box center [661, 159] width 52 height 14
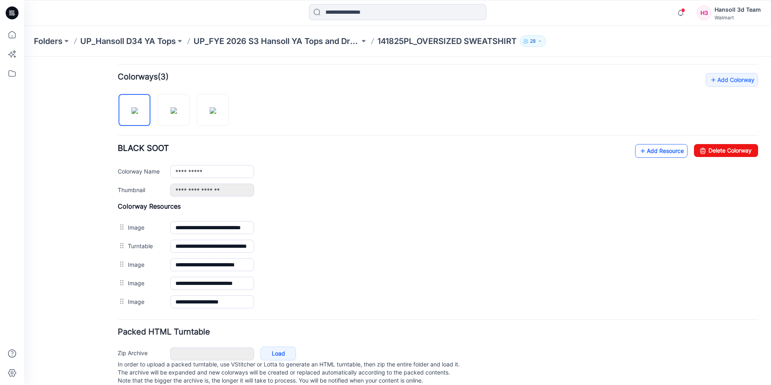
click at [656, 150] on link "Add Resource" at bounding box center [661, 151] width 52 height 14
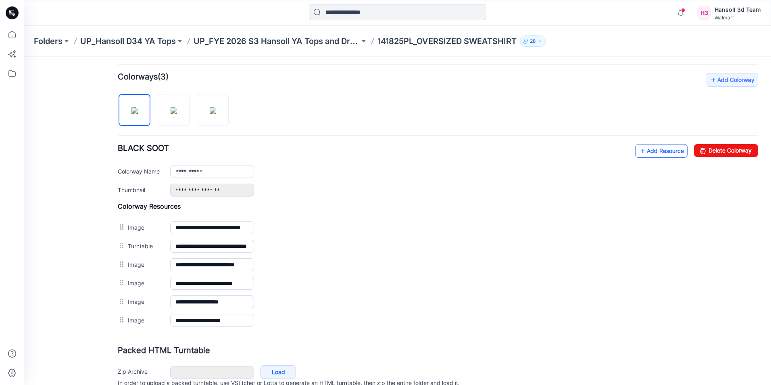
click at [662, 155] on link "Add Resource" at bounding box center [661, 151] width 52 height 14
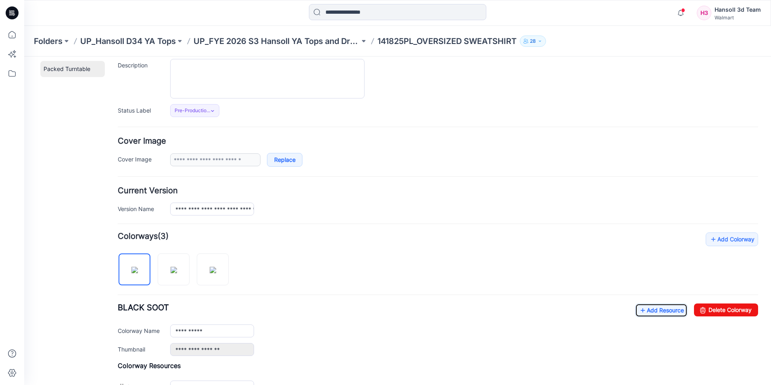
scroll to position [74, 0]
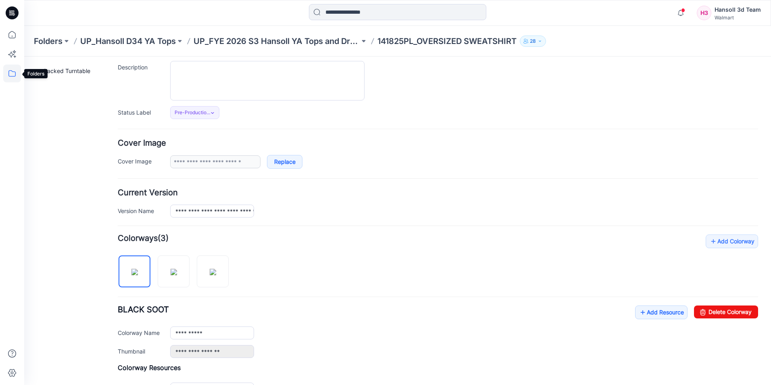
click at [15, 71] on icon at bounding box center [12, 74] width 18 height 18
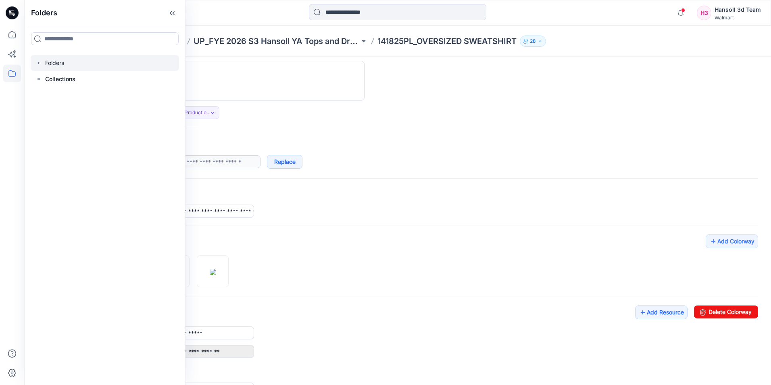
click at [36, 62] on icon "button" at bounding box center [38, 63] width 6 height 6
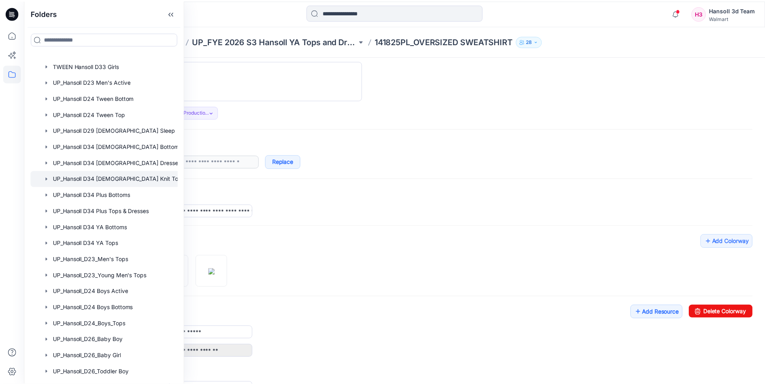
scroll to position [403, 0]
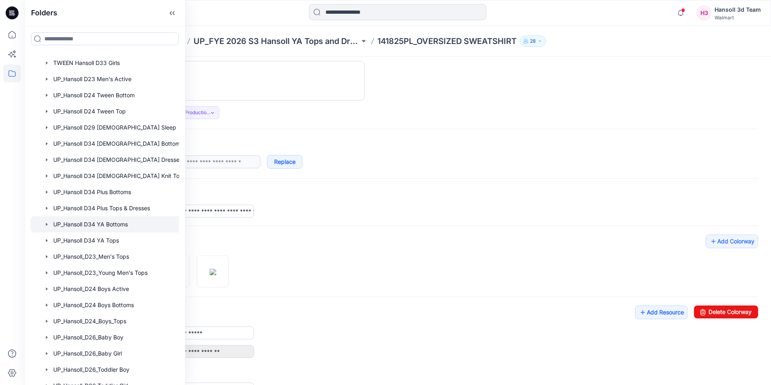
click at [124, 229] on div at bounding box center [115, 224] width 169 height 16
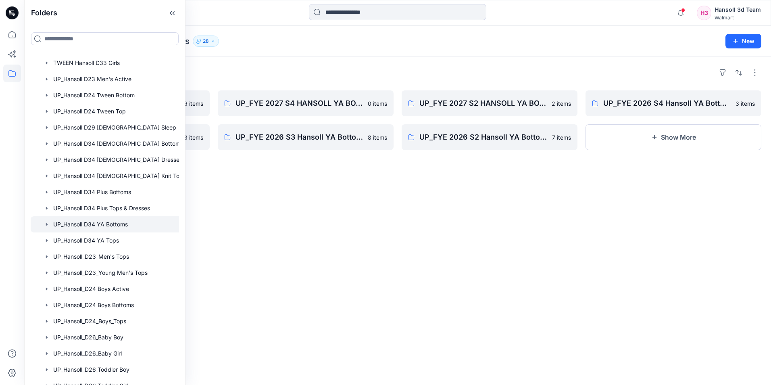
click at [537, 253] on div "Folders UP_FYE 2027 S3 HANSOLL YA BOTTOMS 6 items UP_FYE 2027 S1 HANSOLL YA BOT…" at bounding box center [397, 220] width 747 height 328
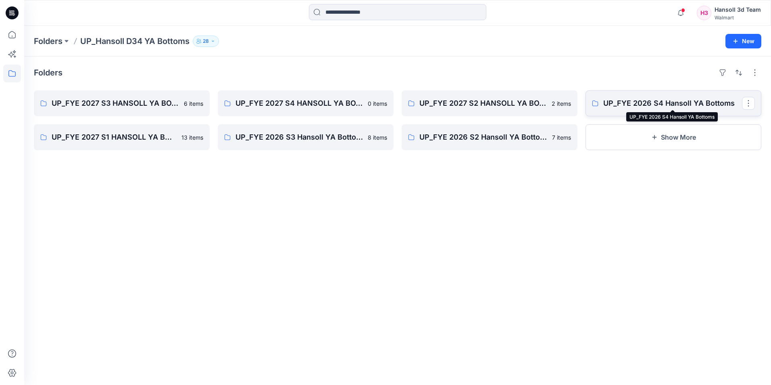
click at [651, 109] on p "UP_FYE 2026 S4 Hansoll YA Bottoms" at bounding box center [672, 103] width 139 height 11
click at [138, 137] on p "UP_FYE 2027 S1 HANSOLL YA BOTTOMS" at bounding box center [121, 137] width 139 height 11
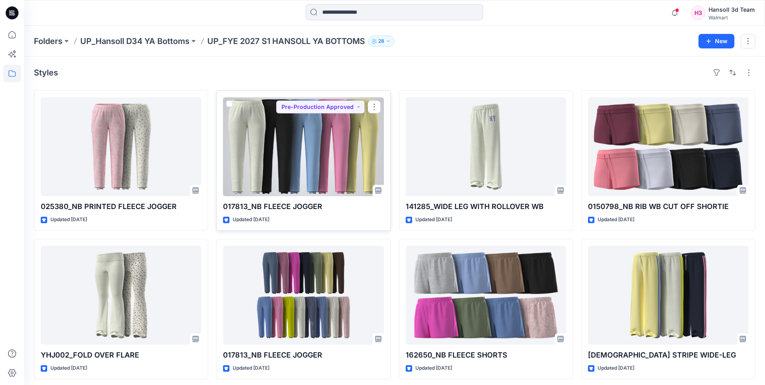
click at [324, 172] on div at bounding box center [303, 146] width 161 height 99
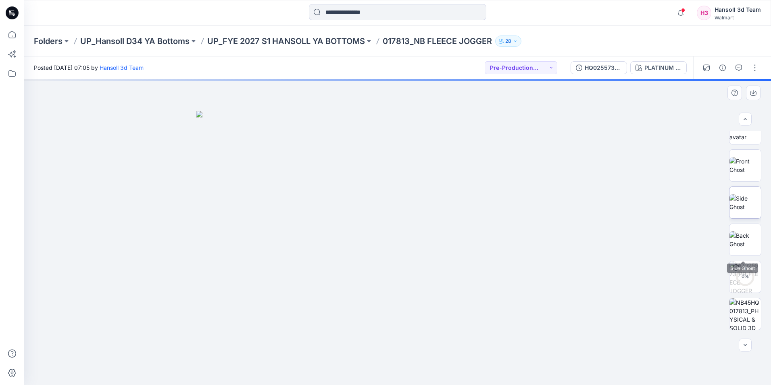
scroll to position [127, 0]
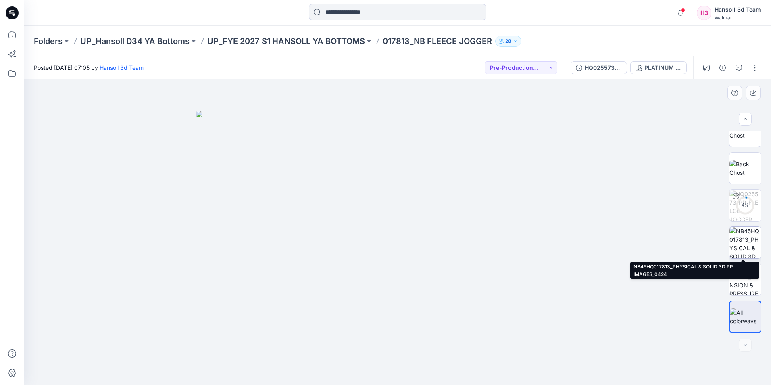
click at [739, 249] on img at bounding box center [745, 242] width 31 height 31
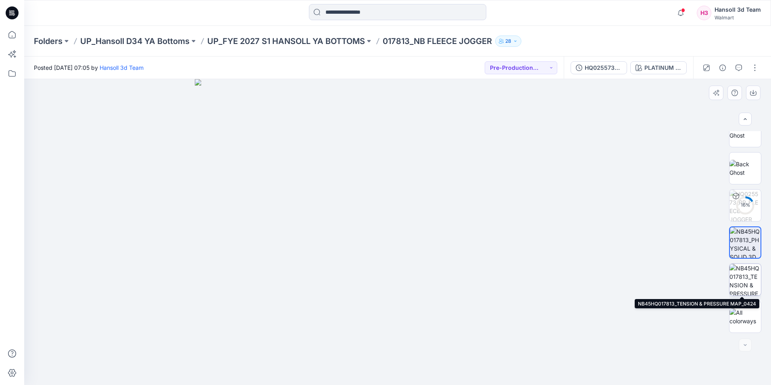
click at [744, 282] on img at bounding box center [745, 279] width 31 height 31
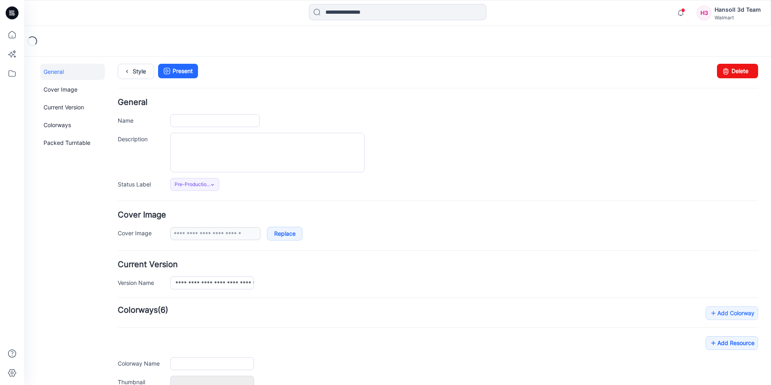
type input "**********"
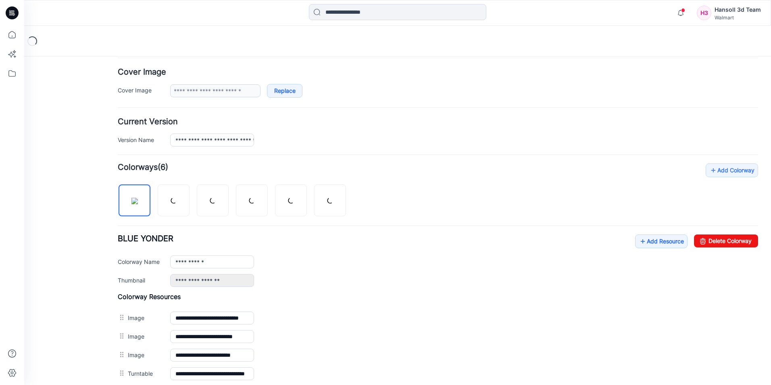
scroll to position [202, 0]
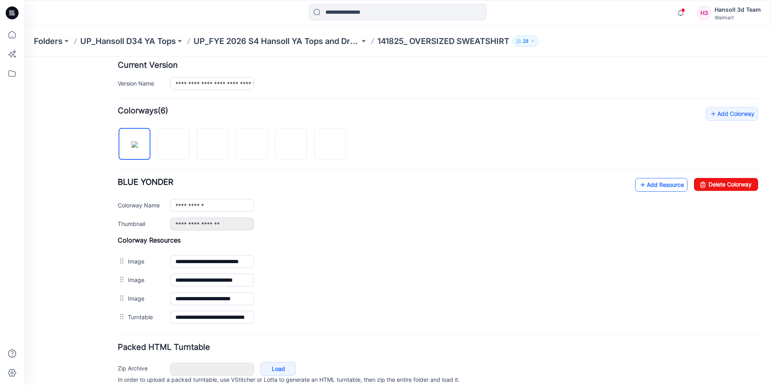
click at [658, 184] on link "Add Resource" at bounding box center [661, 185] width 52 height 14
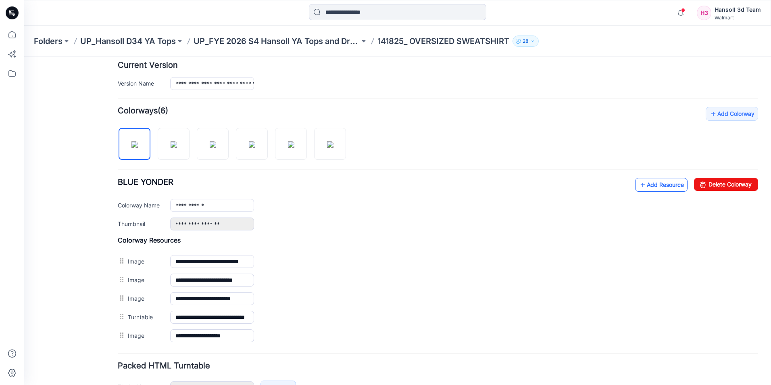
click at [657, 187] on link "Add Resource" at bounding box center [661, 185] width 52 height 14
click at [652, 188] on link "Add Resource" at bounding box center [661, 185] width 52 height 14
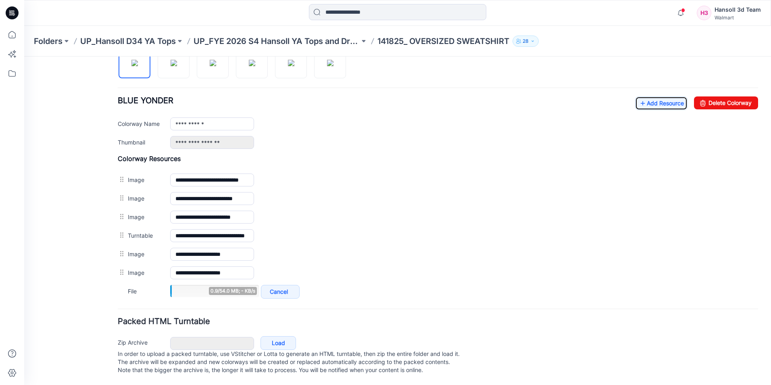
scroll to position [291, 0]
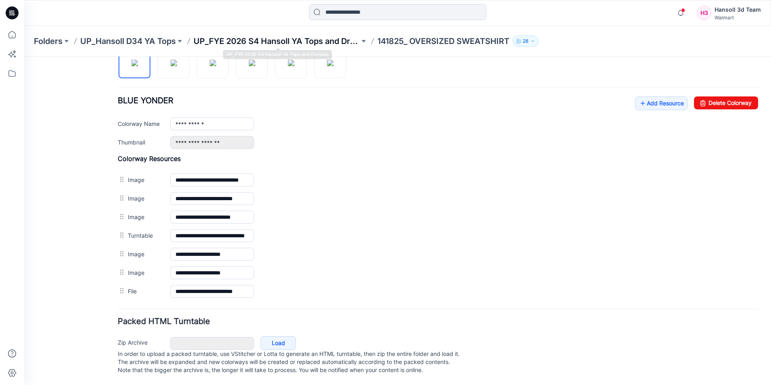
click at [321, 43] on p "UP_FYE 2026 S4 Hansoll YA Tops and Dresses" at bounding box center [277, 40] width 166 height 11
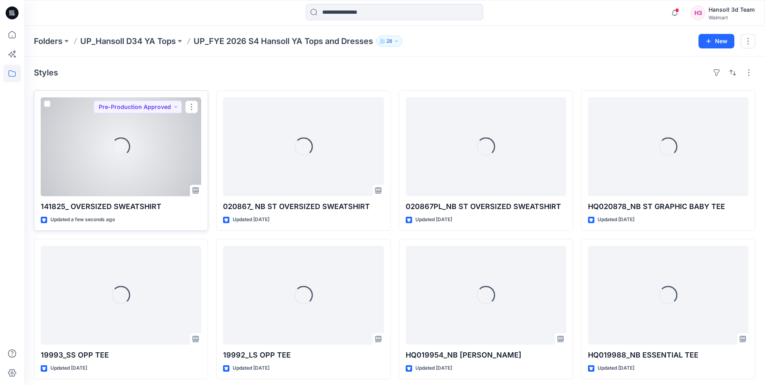
click at [134, 162] on div "Loading..." at bounding box center [121, 146] width 161 height 99
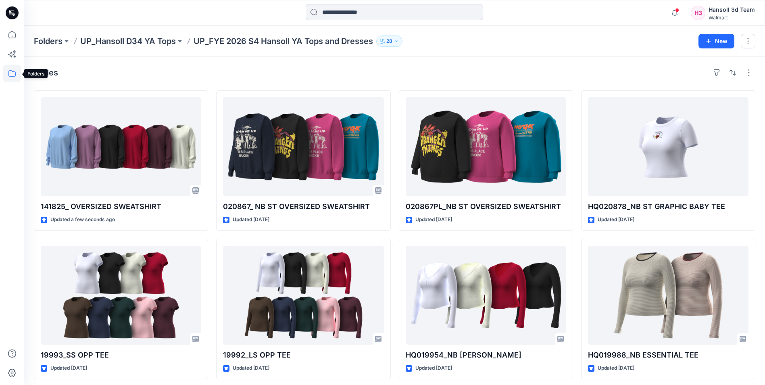
click at [17, 77] on icon at bounding box center [12, 74] width 18 height 18
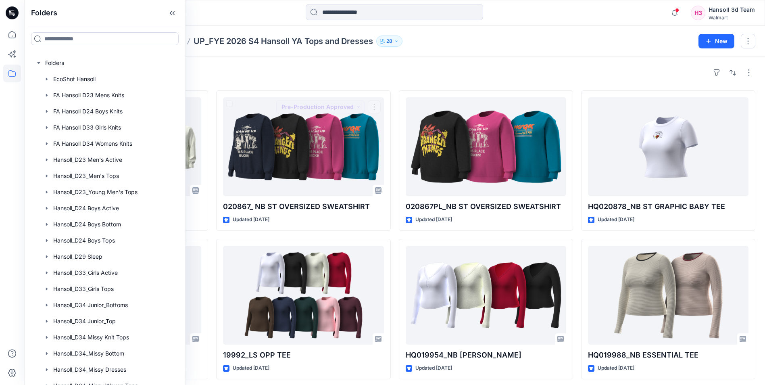
click at [348, 71] on div "Styles" at bounding box center [395, 72] width 722 height 13
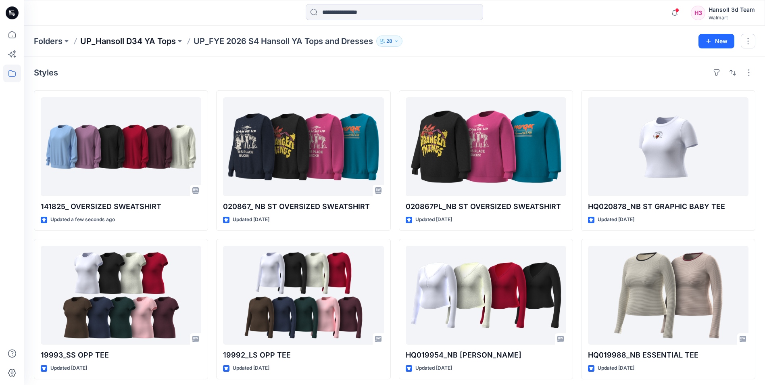
click at [144, 40] on p "UP_Hansoll D34 YA Tops" at bounding box center [128, 40] width 96 height 11
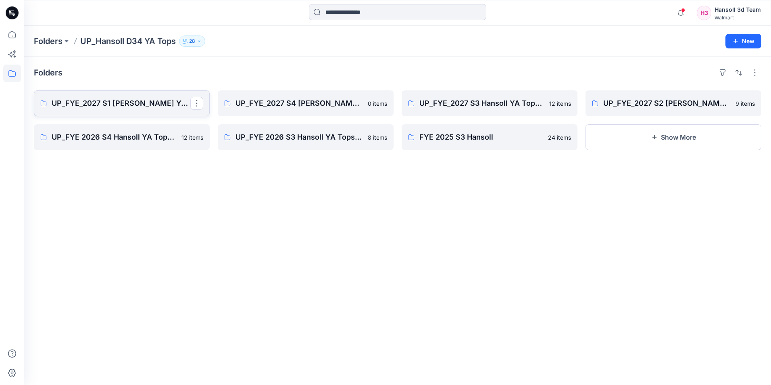
click at [132, 106] on p "UP_FYE_2027 S1 [PERSON_NAME] YA Tops and Dresses" at bounding box center [121, 103] width 139 height 11
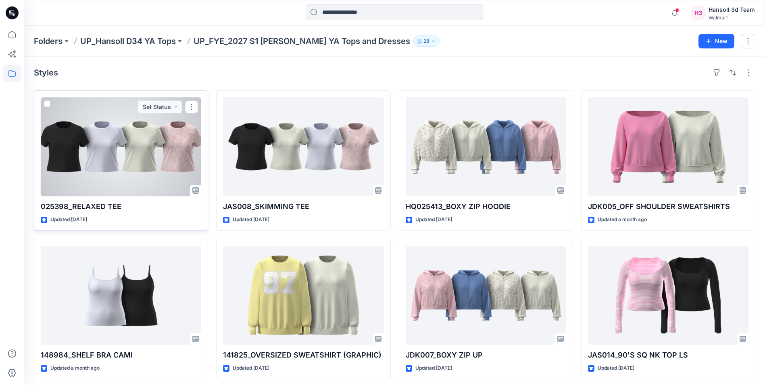
click at [154, 137] on div at bounding box center [121, 146] width 161 height 99
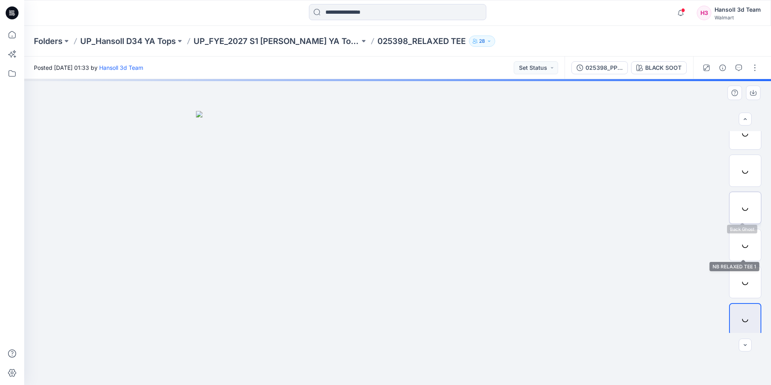
scroll to position [53, 0]
click at [553, 67] on button "Set Status" at bounding box center [536, 67] width 44 height 13
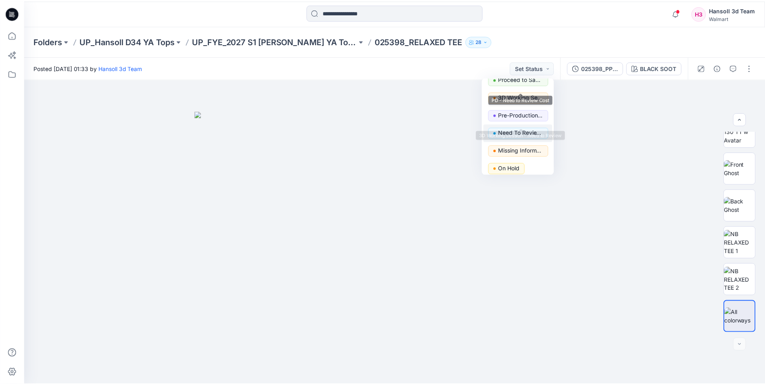
scroll to position [81, 0]
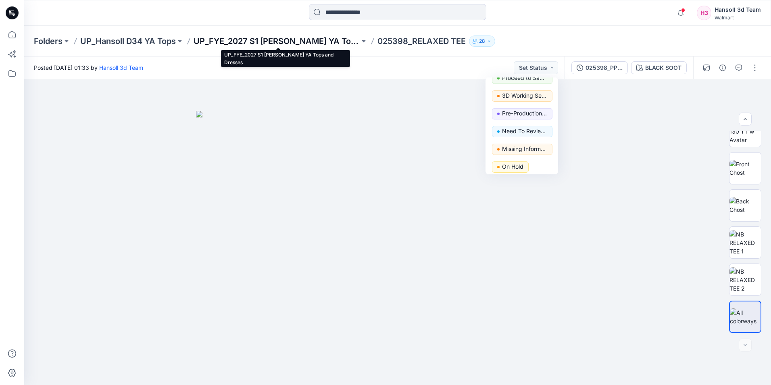
click at [310, 40] on p "UP_FYE_2027 S1 [PERSON_NAME] YA Tops and Dresses" at bounding box center [277, 40] width 166 height 11
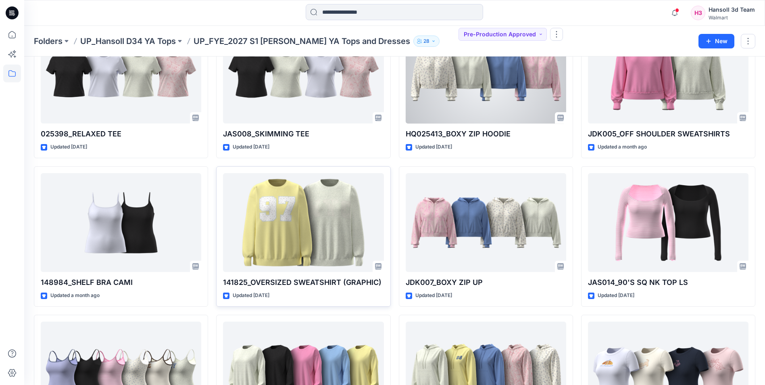
scroll to position [81, 0]
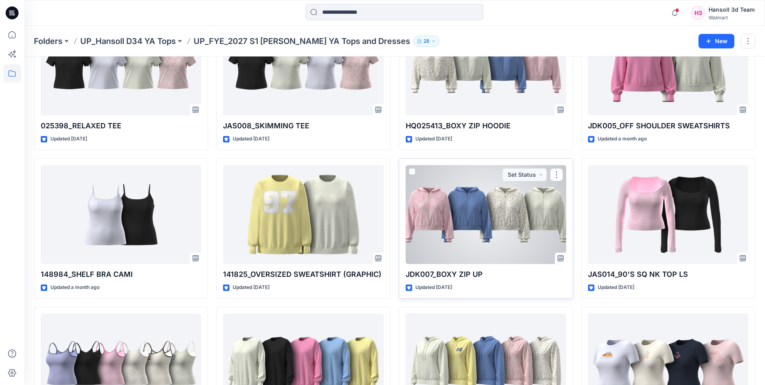
click at [511, 219] on div at bounding box center [486, 214] width 161 height 99
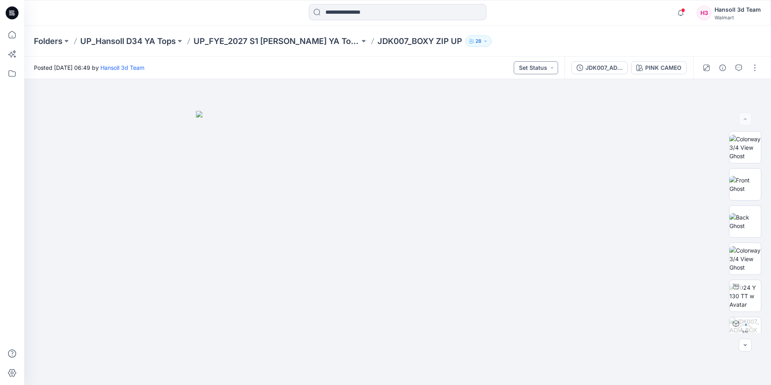
click at [548, 71] on button "Set Status" at bounding box center [536, 67] width 44 height 13
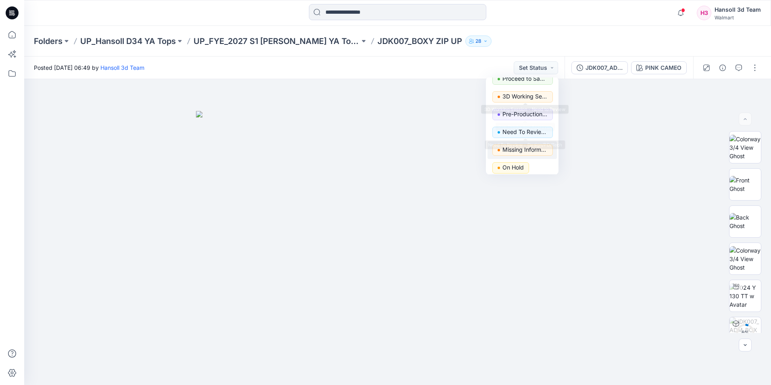
scroll to position [102, 0]
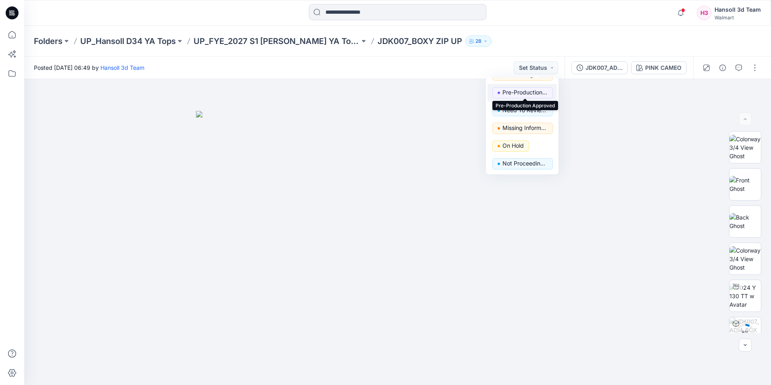
click at [522, 90] on p "Pre-Production Approved" at bounding box center [525, 92] width 45 height 10
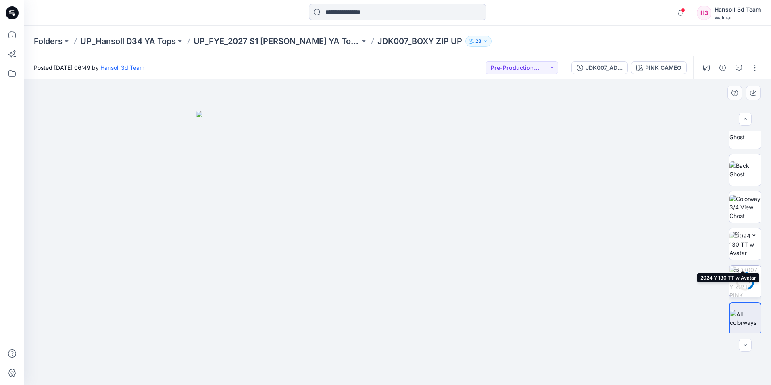
scroll to position [53, 0]
click at [755, 69] on button "button" at bounding box center [755, 67] width 13 height 13
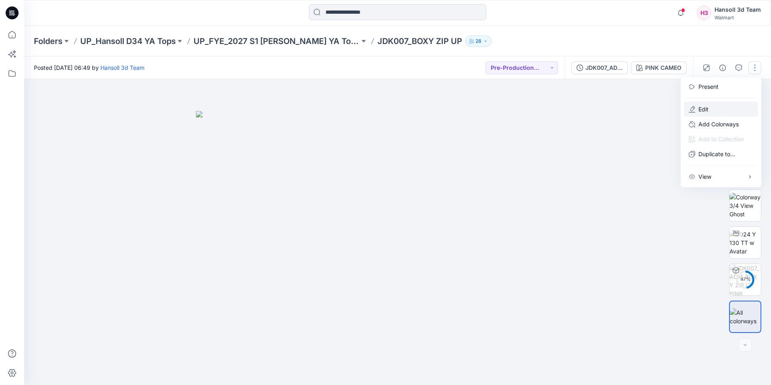
click at [711, 112] on button "Edit" at bounding box center [721, 109] width 74 height 15
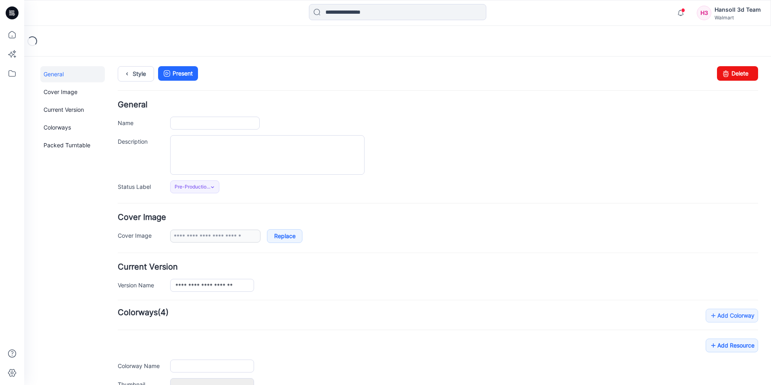
type input "**********"
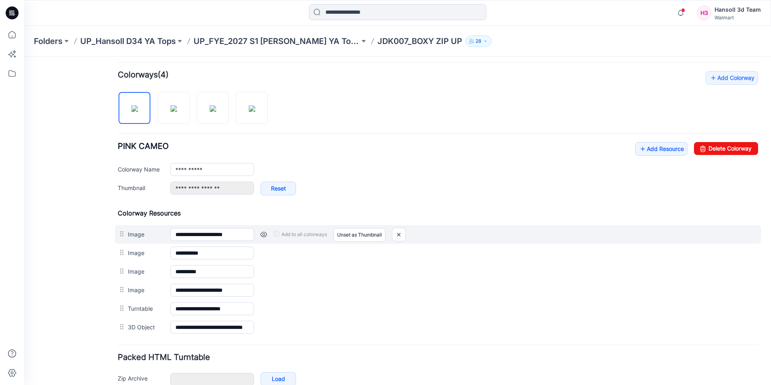
scroll to position [282, 0]
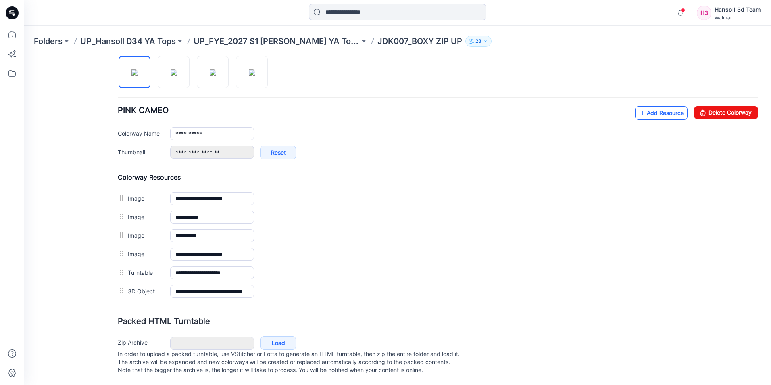
click at [660, 106] on link "Add Resource" at bounding box center [661, 113] width 52 height 14
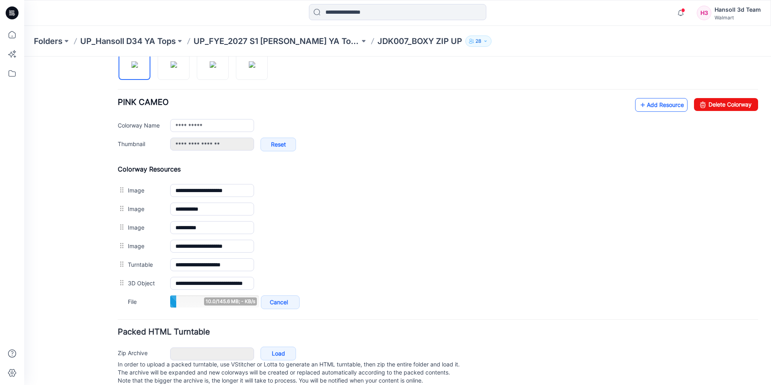
click at [639, 106] on icon at bounding box center [643, 104] width 8 height 13
click at [659, 106] on link "Add Resource" at bounding box center [661, 105] width 52 height 14
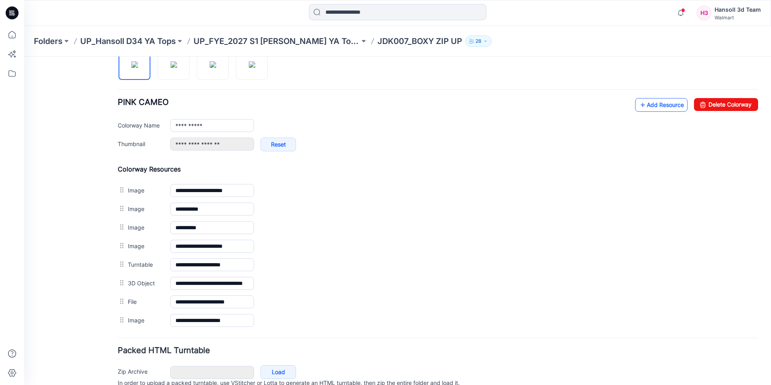
click at [660, 107] on link "Add Resource" at bounding box center [661, 105] width 52 height 14
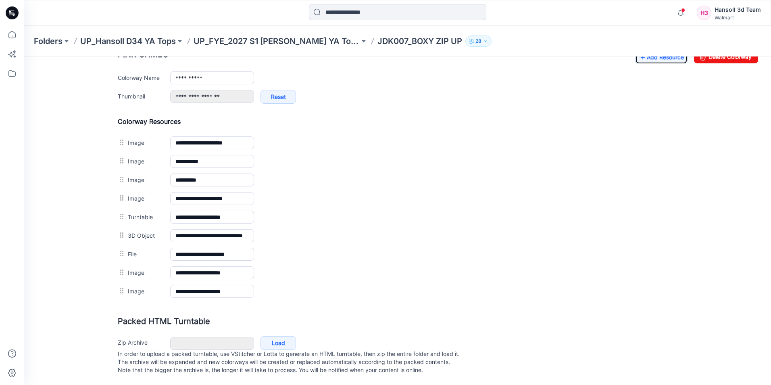
scroll to position [256, 0]
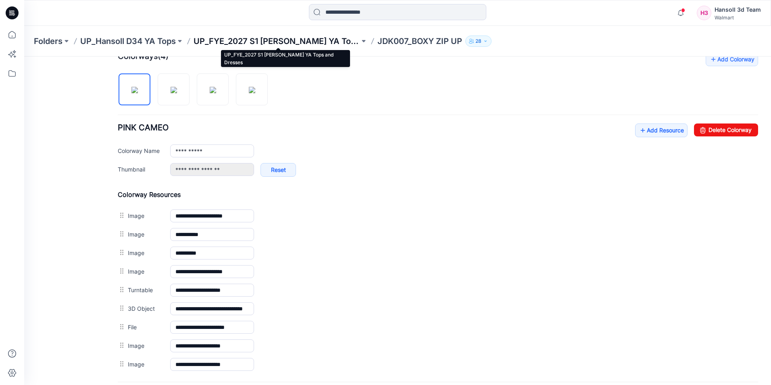
click at [290, 43] on p "UP_FYE_2027 S1 [PERSON_NAME] YA Tops and Dresses" at bounding box center [277, 40] width 166 height 11
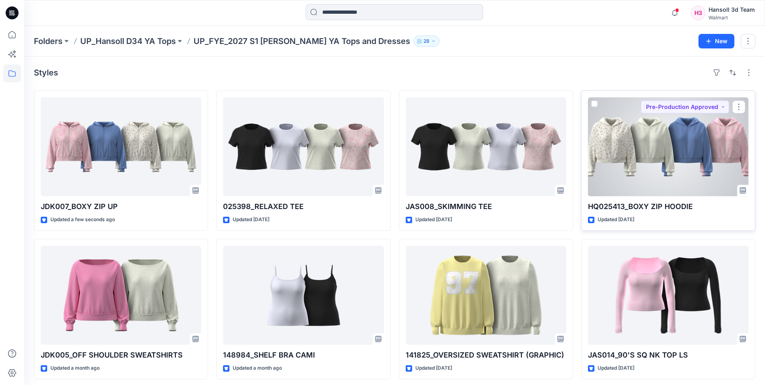
click at [656, 152] on div at bounding box center [668, 146] width 161 height 99
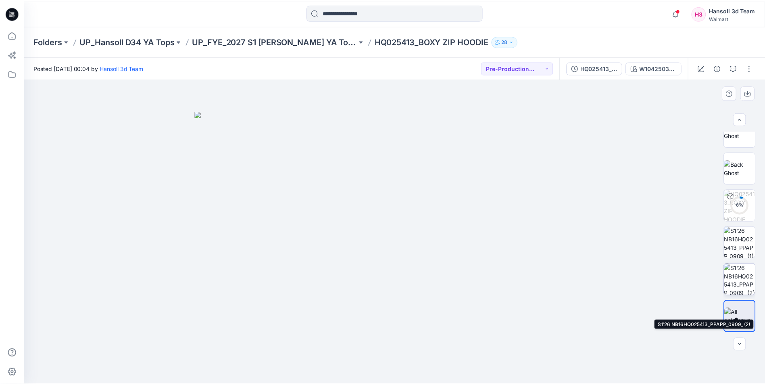
scroll to position [50, 0]
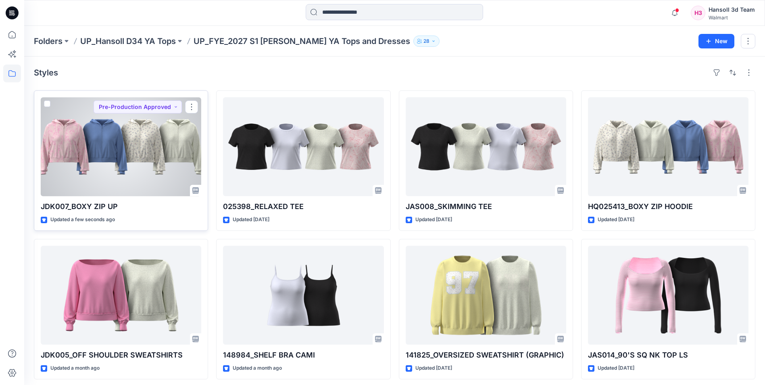
click at [166, 157] on div at bounding box center [121, 146] width 161 height 99
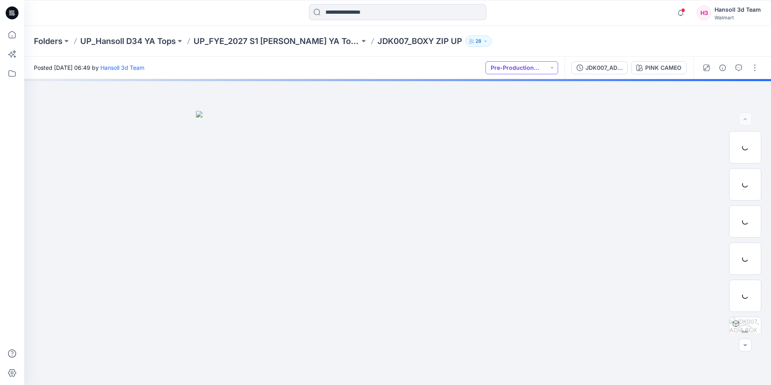
click at [551, 69] on button "Pre-Production Approved" at bounding box center [522, 67] width 73 height 13
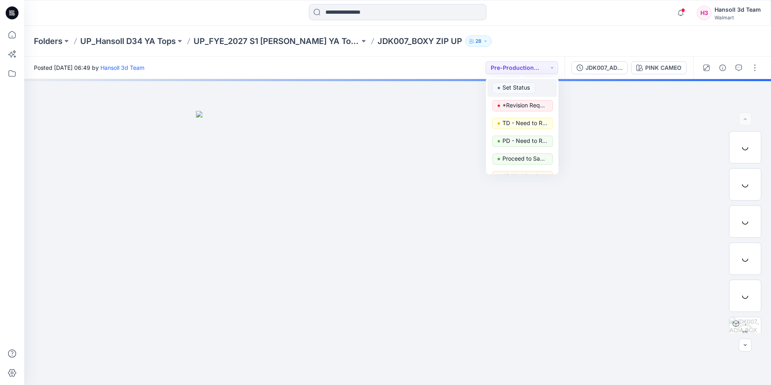
click at [524, 87] on p "Set Status" at bounding box center [516, 87] width 27 height 10
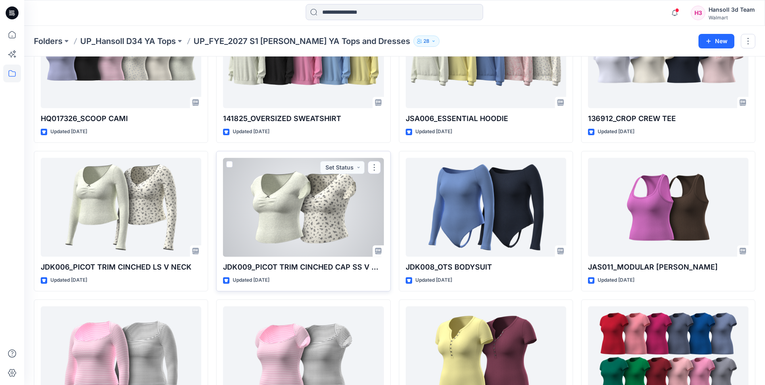
scroll to position [264, 0]
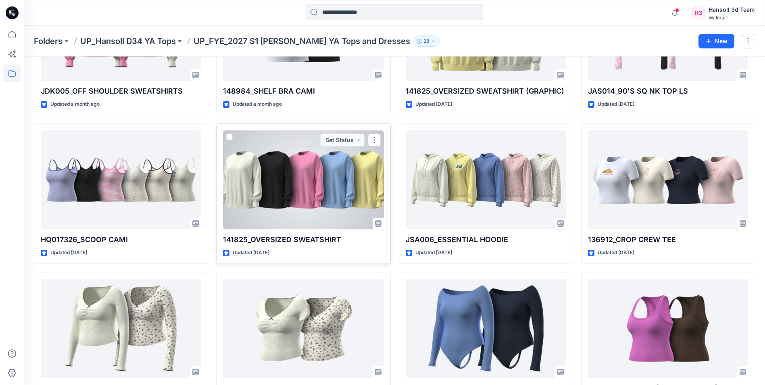
click at [311, 186] on div at bounding box center [303, 179] width 161 height 99
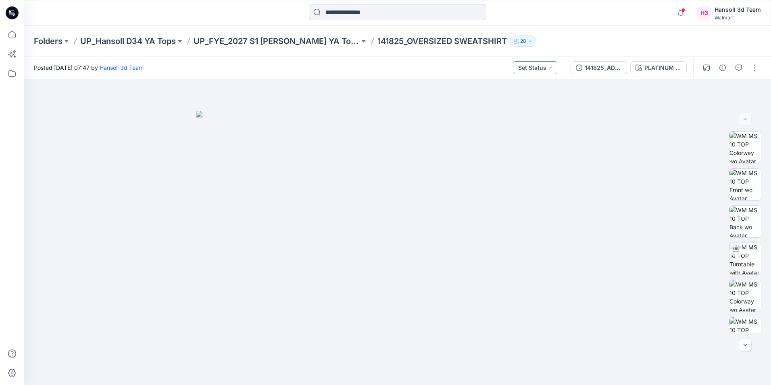
click at [547, 70] on button "Set Status" at bounding box center [535, 67] width 44 height 13
click at [526, 93] on p "Pre-Production Approved" at bounding box center [523, 92] width 45 height 10
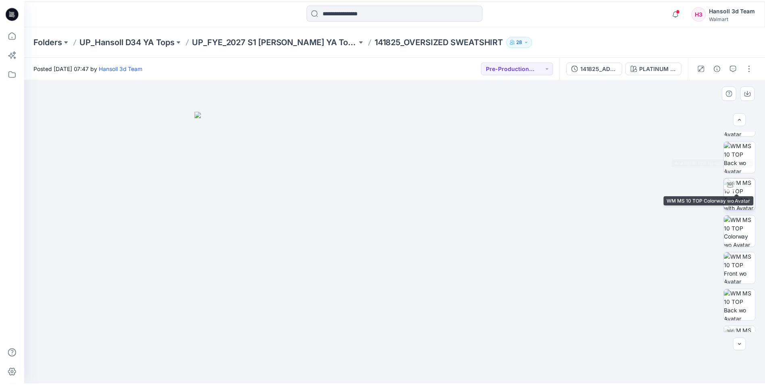
scroll to position [127, 0]
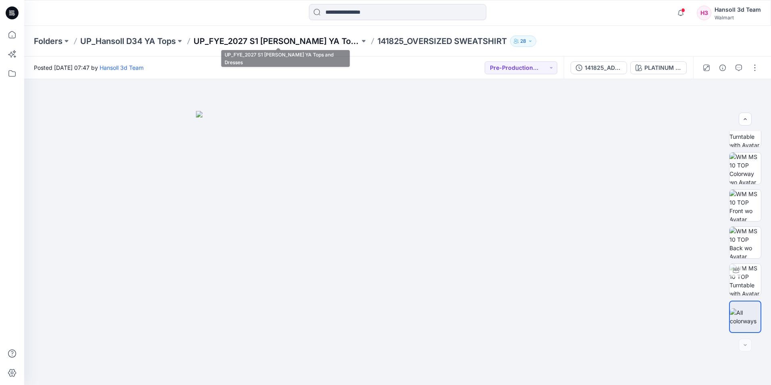
click at [333, 38] on p "UP_FYE_2027 S1 [PERSON_NAME] YA Tops and Dresses" at bounding box center [277, 40] width 166 height 11
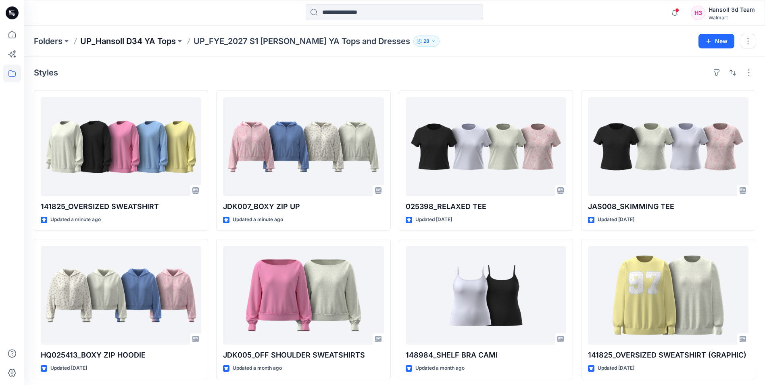
click at [152, 40] on p "UP_Hansoll D34 YA Tops" at bounding box center [128, 40] width 96 height 11
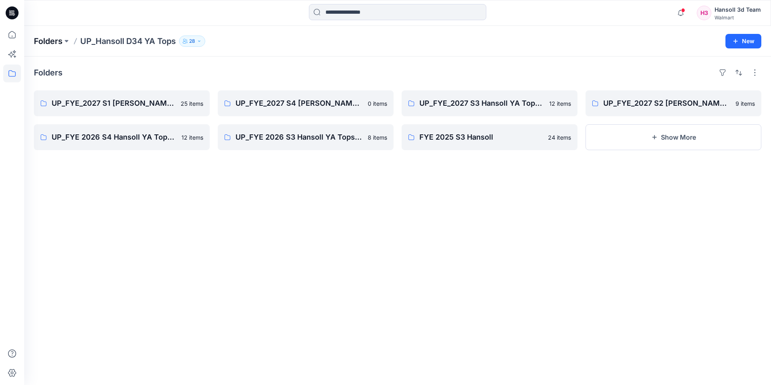
click at [60, 40] on p "Folders" at bounding box center [48, 40] width 29 height 11
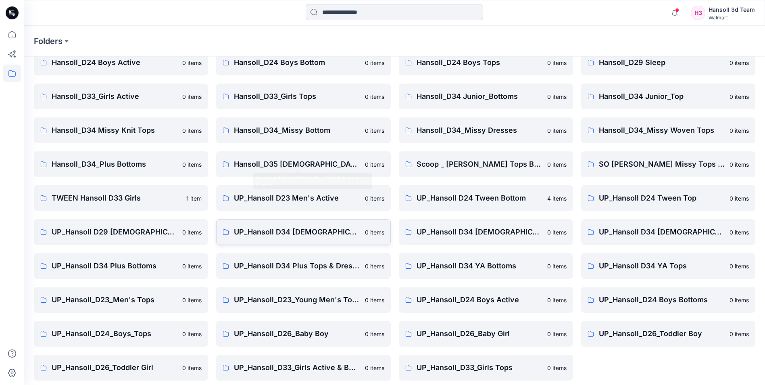
scroll to position [112, 0]
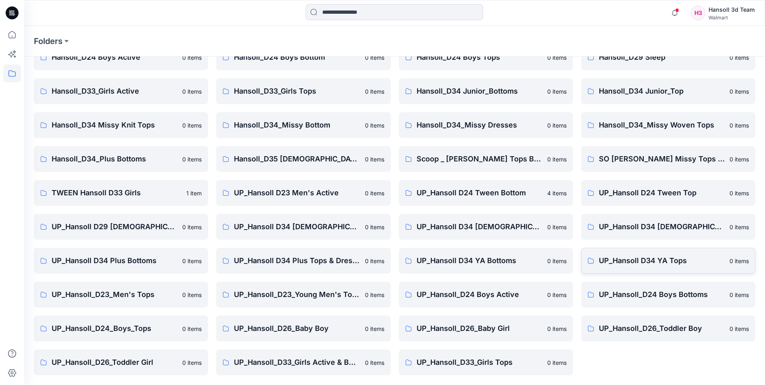
click at [639, 263] on p "UP_Hansoll D34 YA Tops" at bounding box center [662, 260] width 126 height 11
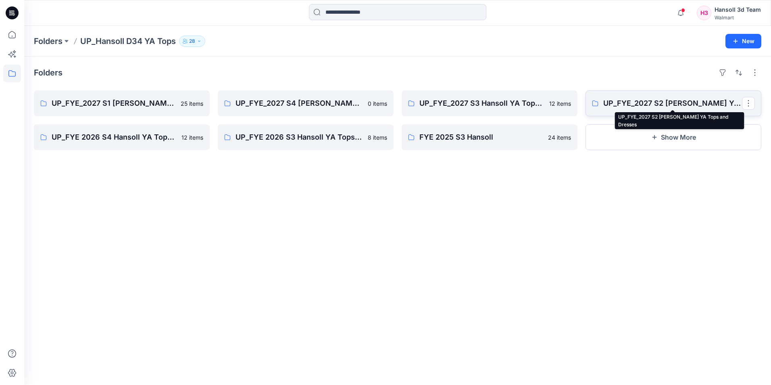
click at [635, 99] on p "UP_FYE_2027 S2 [PERSON_NAME] YA Tops and Dresses" at bounding box center [672, 103] width 139 height 11
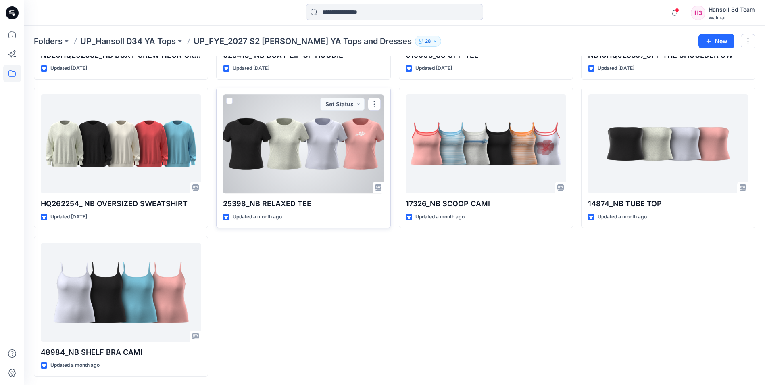
scroll to position [152, 0]
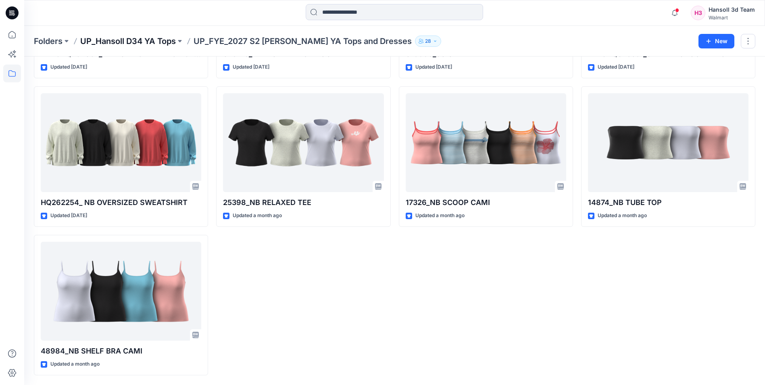
click at [139, 43] on p "UP_Hansoll D34 YA Tops" at bounding box center [128, 40] width 96 height 11
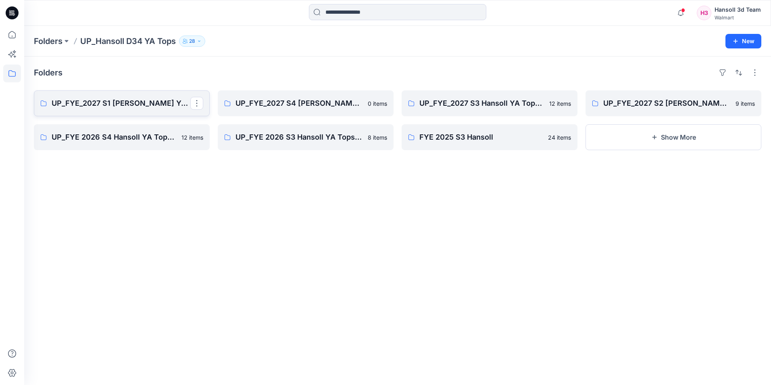
click at [147, 102] on p "UP_FYE_2027 S1 [PERSON_NAME] YA Tops and Dresses" at bounding box center [121, 103] width 139 height 11
